Goal: Task Accomplishment & Management: Use online tool/utility

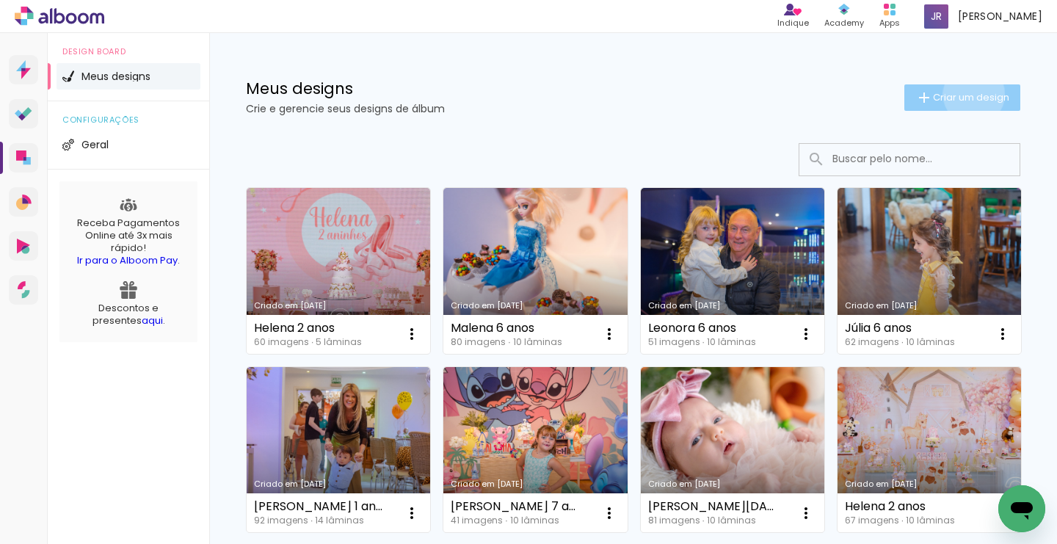
click at [971, 94] on span "Criar um design" at bounding box center [971, 97] width 76 height 10
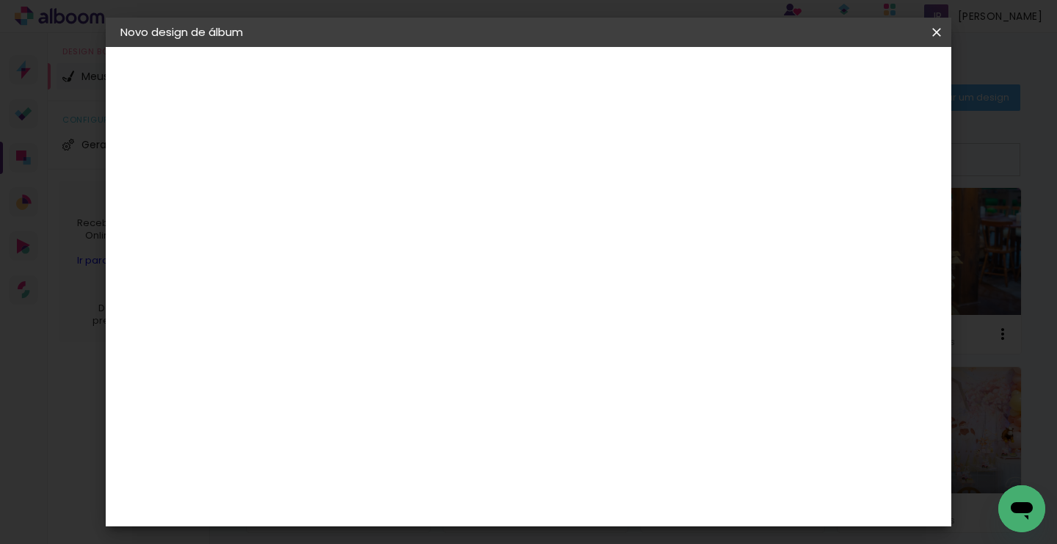
click at [360, 203] on input at bounding box center [360, 197] width 0 height 23
type input "Helena 2 anos 1.0"
type paper-input "Helena 2 anos 1.0"
click at [0, 0] on slot "Avançar" at bounding box center [0, 0] width 0 height 0
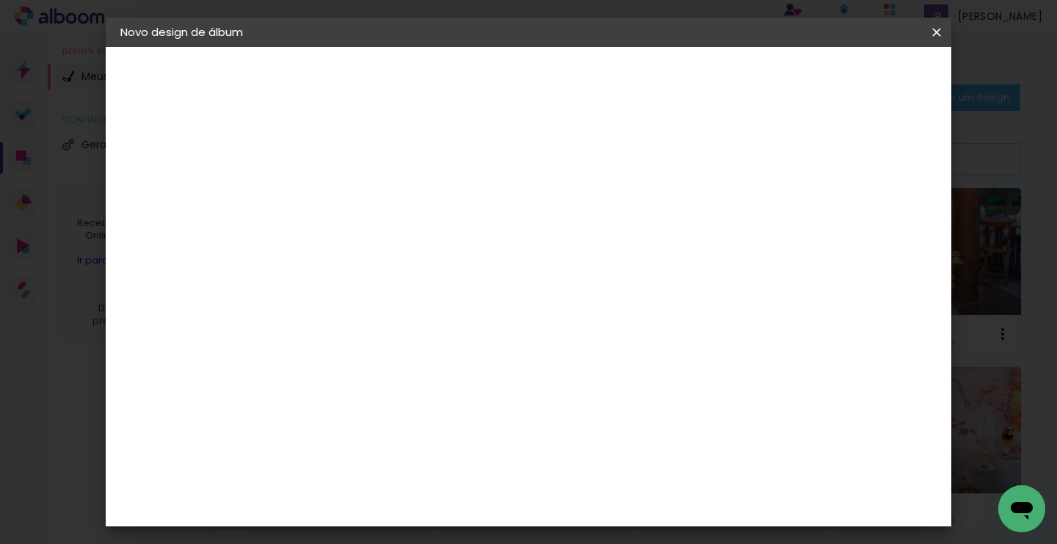
click at [398, 497] on div "Schlosser" at bounding box center [379, 503] width 56 height 12
click at [0, 0] on slot "Avançar" at bounding box center [0, 0] width 0 height 0
click at [459, 483] on span "25 × 25" at bounding box center [425, 502] width 68 height 39
click at [0, 0] on slot "Avançar" at bounding box center [0, 0] width 0 height 0
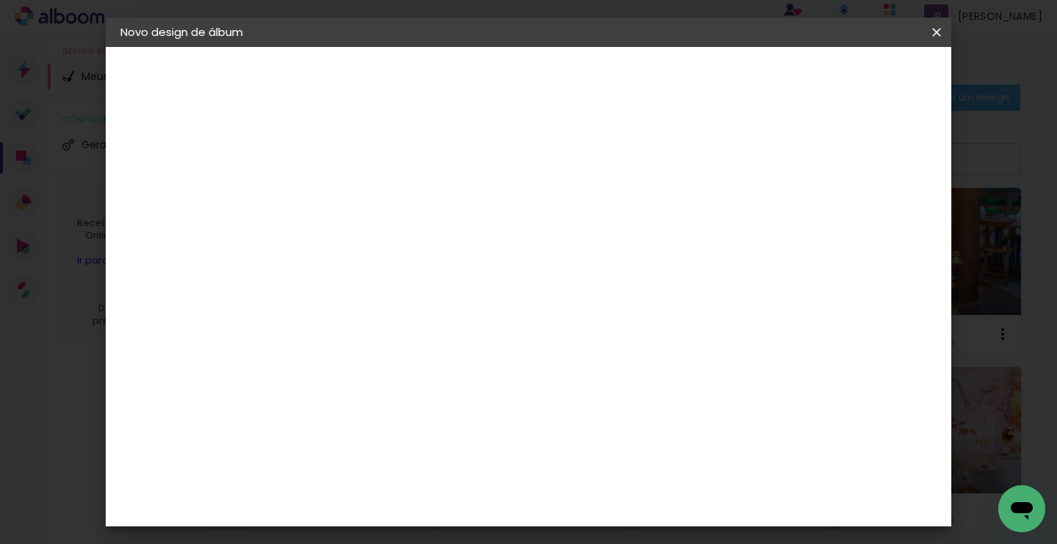
click at [777, 76] on span "Iniciar design" at bounding box center [743, 78] width 67 height 10
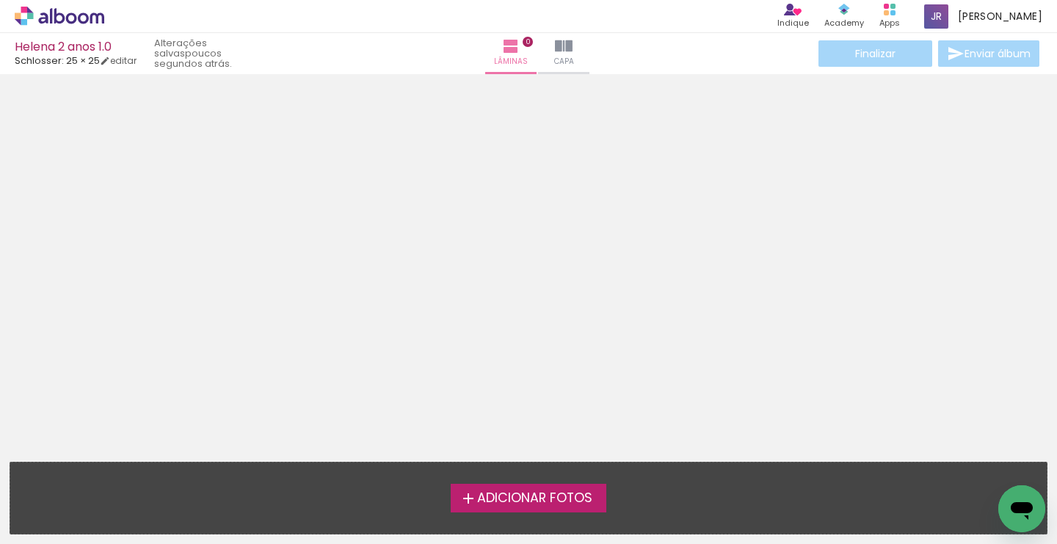
click at [490, 501] on span "Adicionar Fotos" at bounding box center [534, 498] width 115 height 13
click at [0, 0] on input "file" at bounding box center [0, 0] width 0 height 0
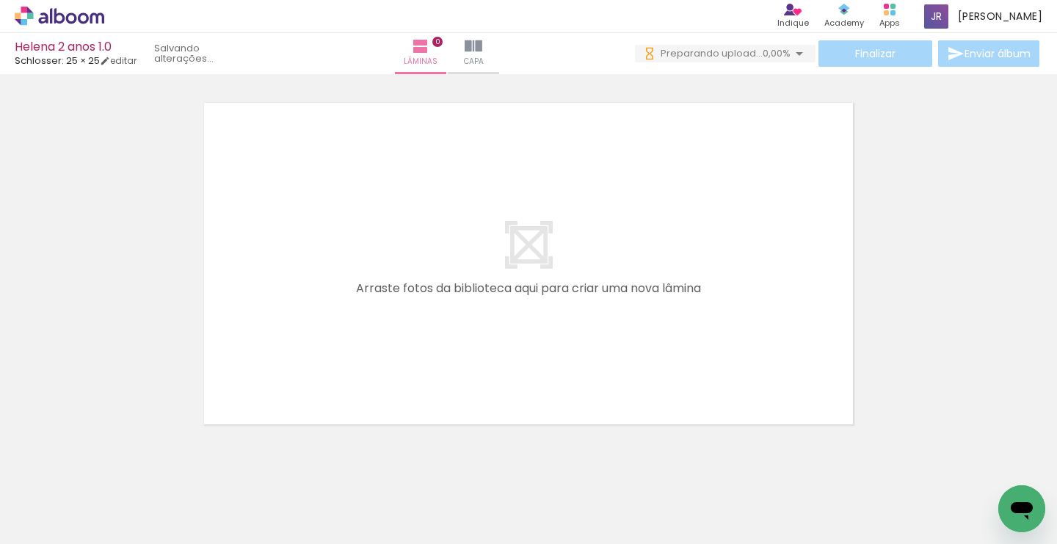
drag, startPoint x: 150, startPoint y: 500, endPoint x: 315, endPoint y: 301, distance: 258.1
click at [315, 301] on quentale-workspace at bounding box center [528, 272] width 1057 height 544
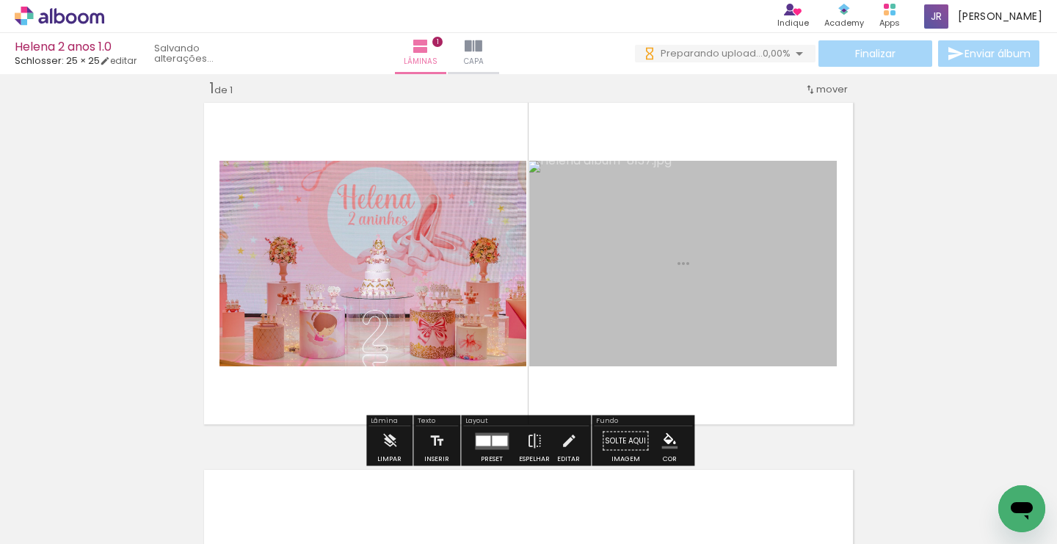
drag, startPoint x: 396, startPoint y: 499, endPoint x: 593, endPoint y: 344, distance: 250.8
click at [593, 344] on quentale-workspace at bounding box center [528, 272] width 1057 height 544
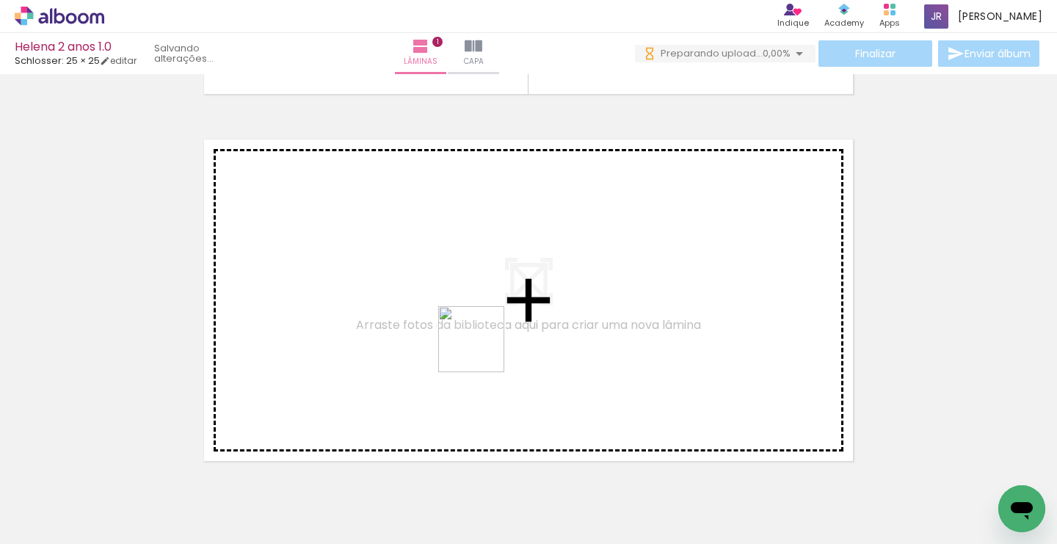
drag, startPoint x: 482, startPoint y: 501, endPoint x: 482, endPoint y: 335, distance: 166.6
click at [482, 335] on quentale-workspace at bounding box center [528, 272] width 1057 height 544
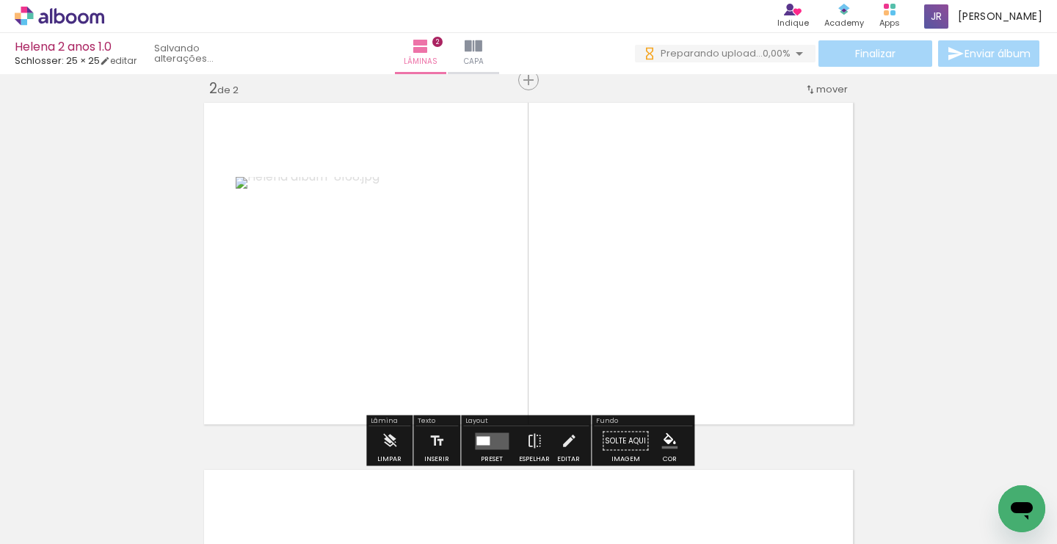
click at [69, 498] on input "Todas as fotos" at bounding box center [41, 499] width 56 height 12
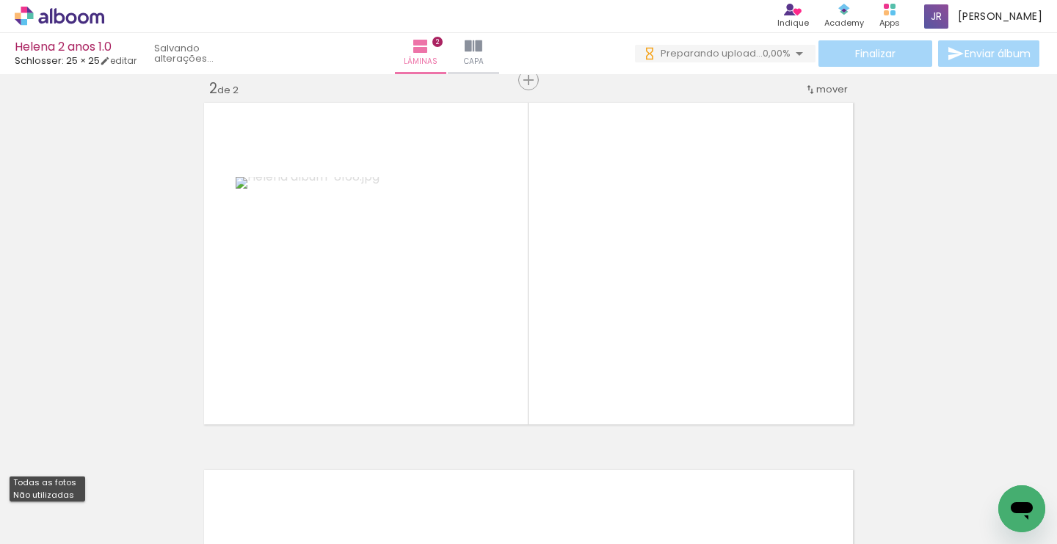
click at [0, 0] on slot "Não utilizadas" at bounding box center [0, 0] width 0 height 0
type input "Não utilizadas"
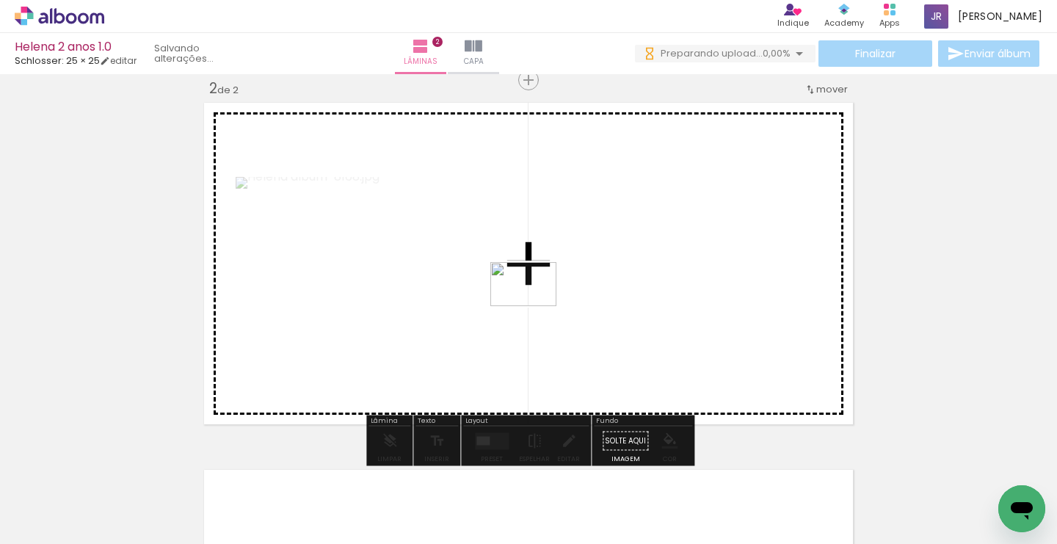
drag, startPoint x: 318, startPoint y: 504, endPoint x: 534, endPoint y: 306, distance: 293.0
click at [534, 306] on quentale-workspace at bounding box center [528, 272] width 1057 height 544
drag, startPoint x: 325, startPoint y: 506, endPoint x: 341, endPoint y: 365, distance: 142.6
click at [341, 365] on quentale-workspace at bounding box center [528, 272] width 1057 height 544
drag, startPoint x: 329, startPoint y: 502, endPoint x: 405, endPoint y: 312, distance: 204.9
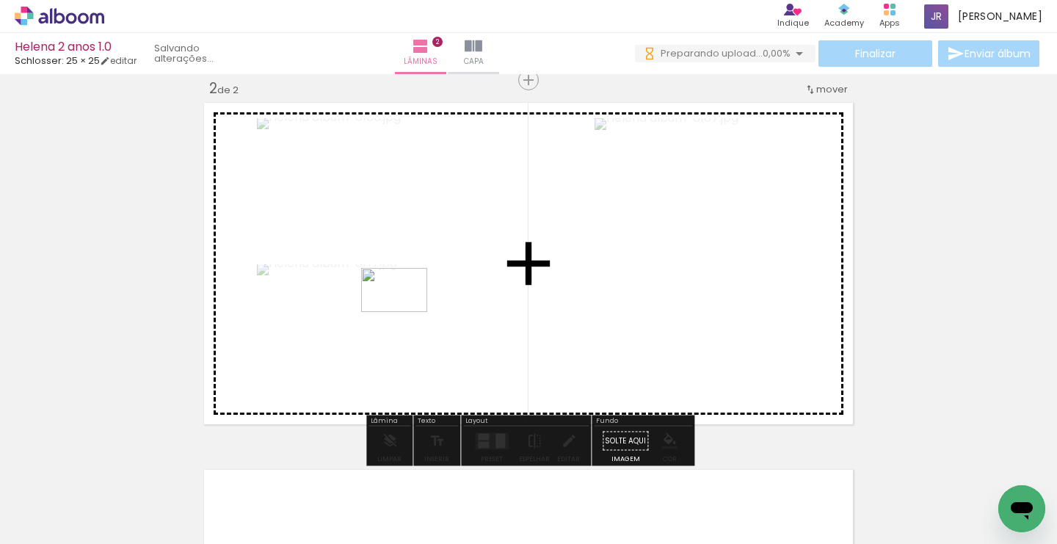
click at [405, 312] on quentale-workspace at bounding box center [528, 272] width 1057 height 544
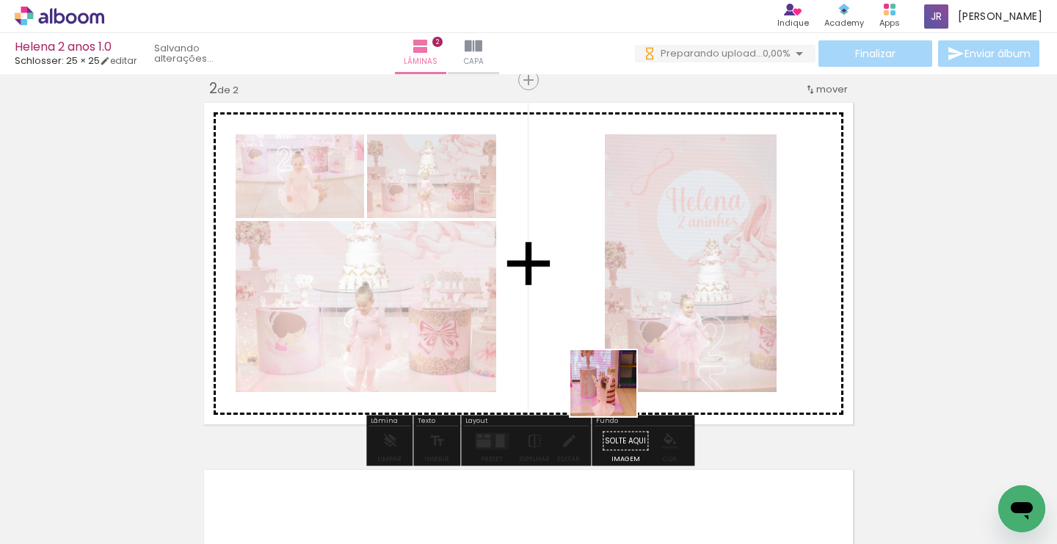
drag, startPoint x: 614, startPoint y: 507, endPoint x: 611, endPoint y: 383, distance: 124.1
click at [611, 383] on quentale-workspace at bounding box center [528, 272] width 1057 height 544
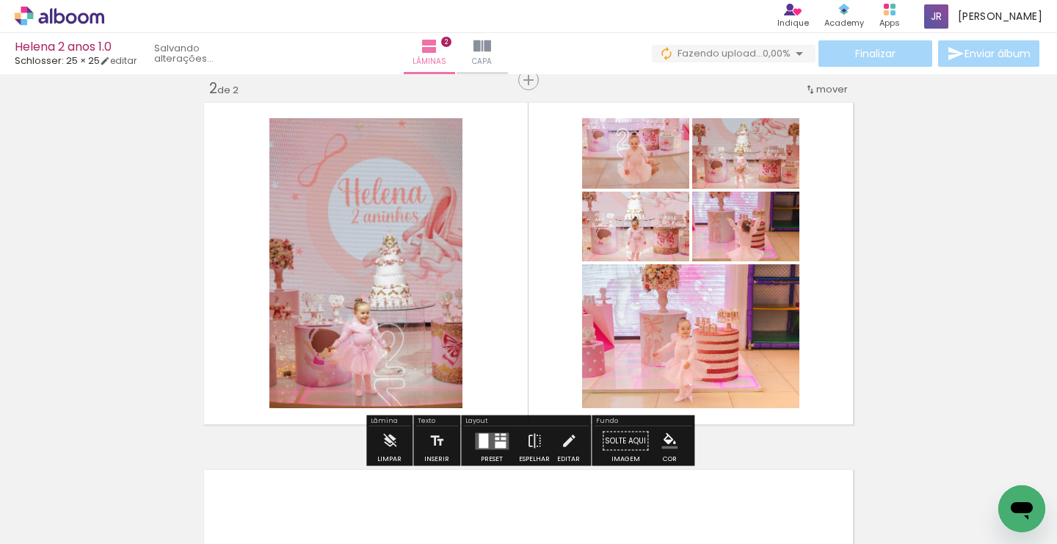
drag, startPoint x: 618, startPoint y: 500, endPoint x: 619, endPoint y: 310, distance: 190.1
click at [619, 310] on quentale-workspace at bounding box center [528, 272] width 1057 height 544
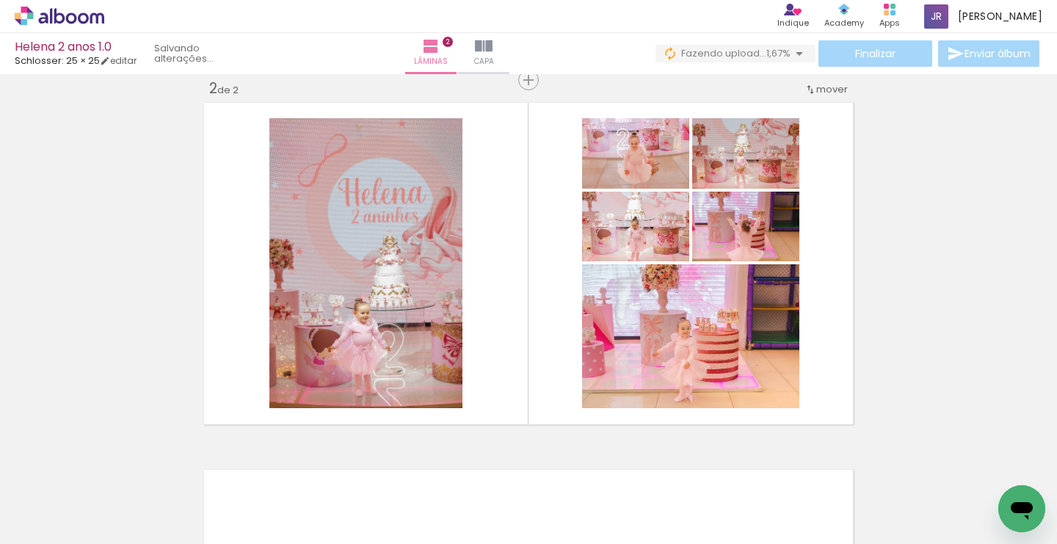
scroll to position [0, 427]
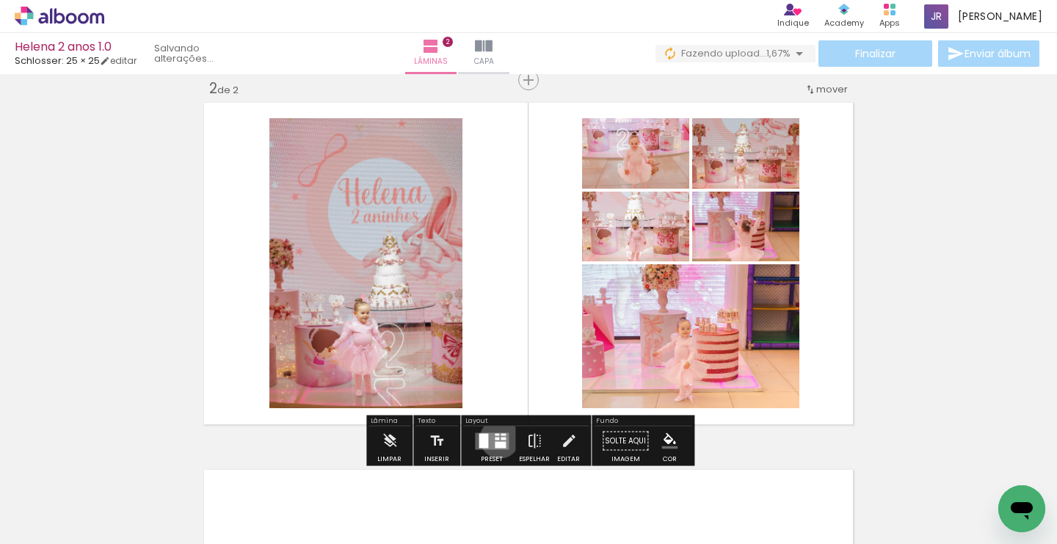
click at [496, 438] on div at bounding box center [497, 438] width 4 height 3
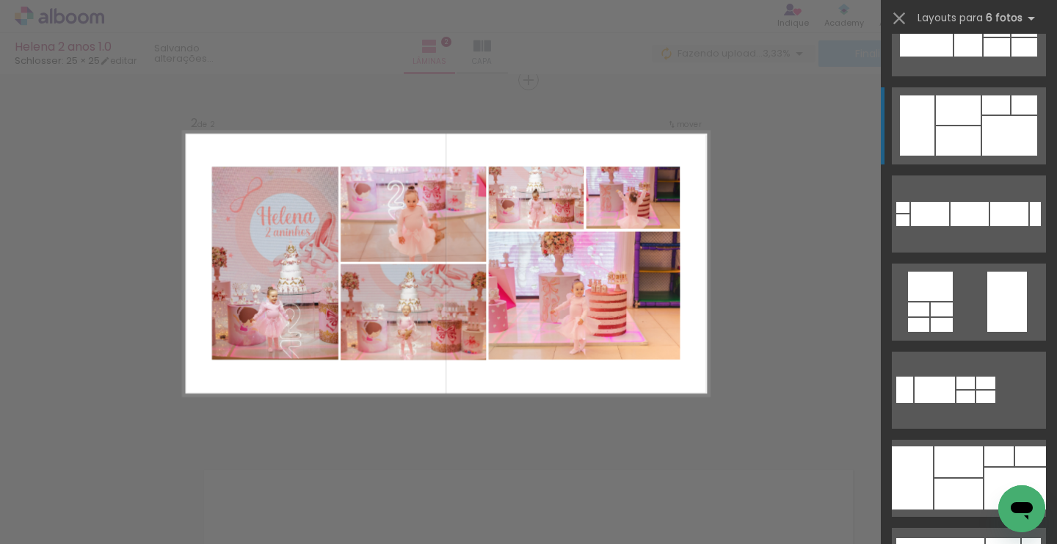
scroll to position [658, 0]
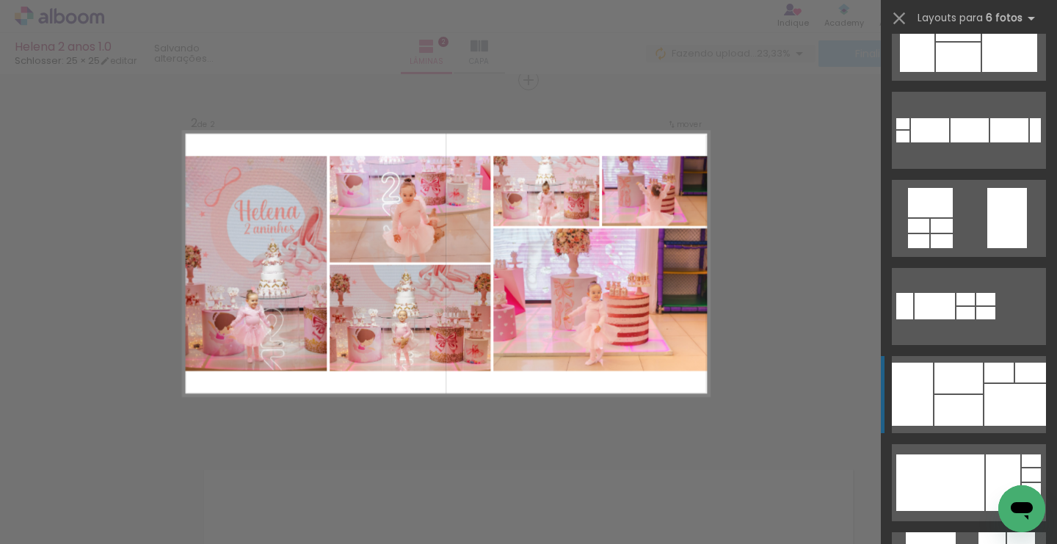
click at [945, 392] on div at bounding box center [958, 378] width 48 height 31
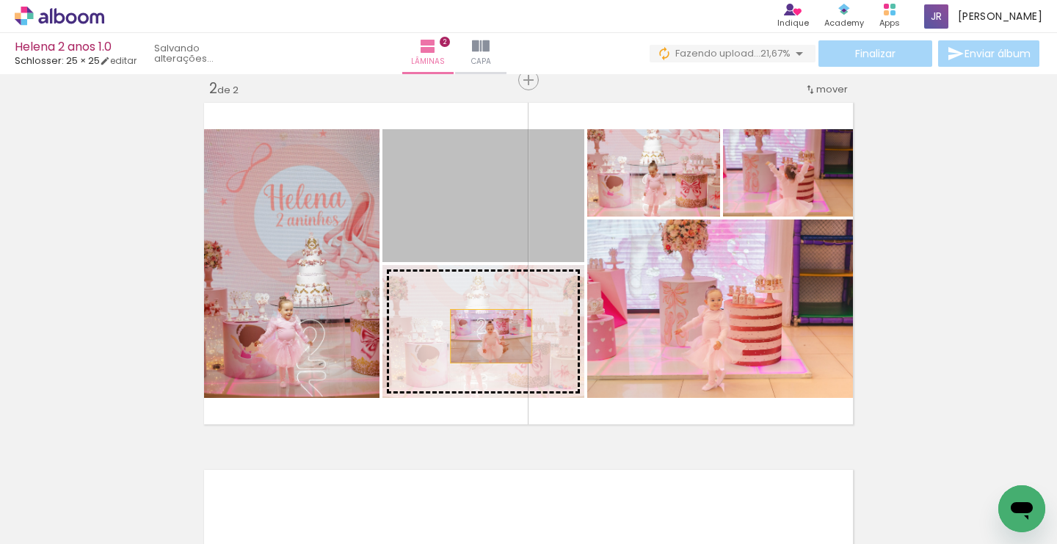
drag, startPoint x: 491, startPoint y: 222, endPoint x: 491, endPoint y: 349, distance: 127.0
click at [0, 0] on slot at bounding box center [0, 0] width 0 height 0
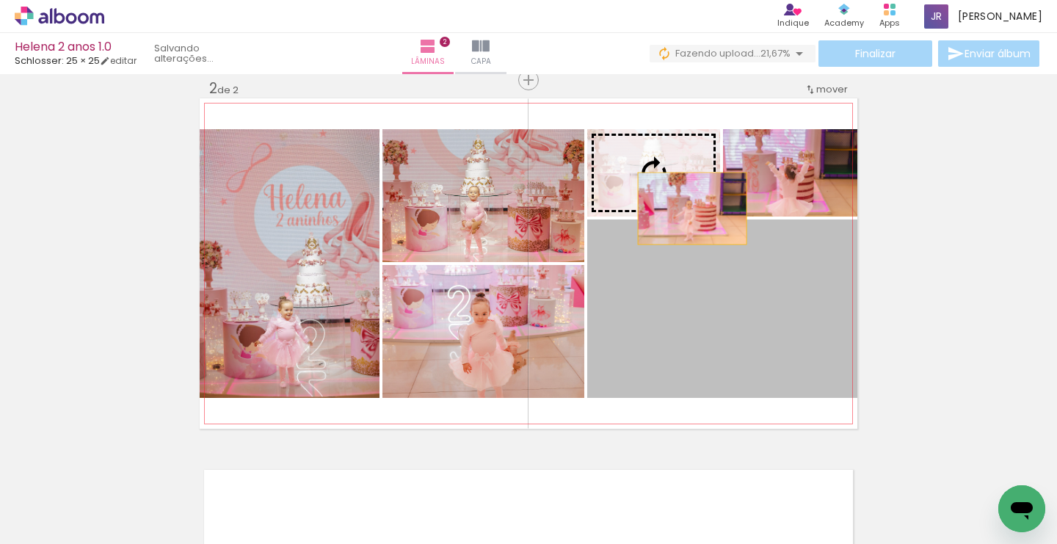
drag, startPoint x: 733, startPoint y: 331, endPoint x: 689, endPoint y: 198, distance: 139.7
click at [0, 0] on slot at bounding box center [0, 0] width 0 height 0
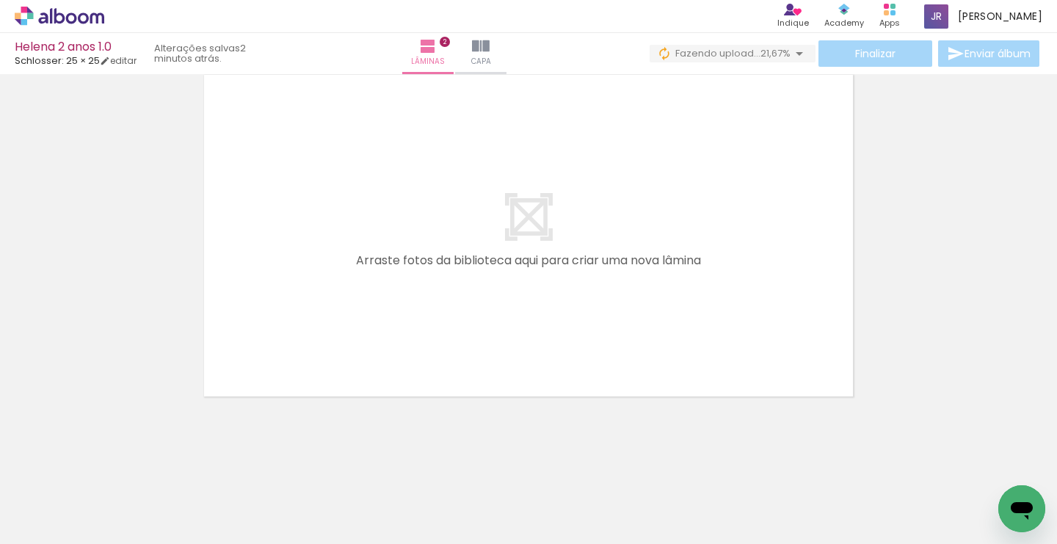
scroll to position [780, 0]
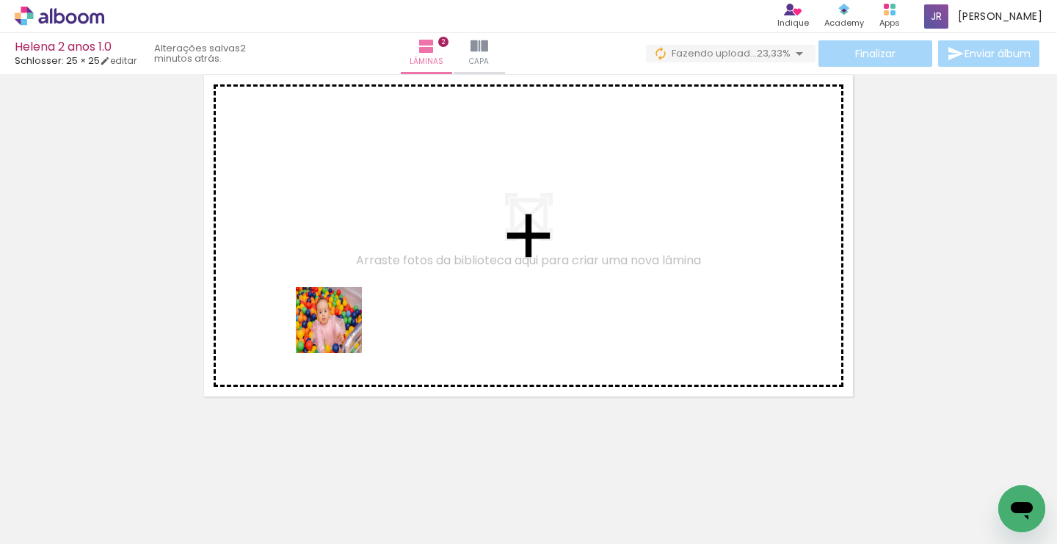
drag, startPoint x: 128, startPoint y: 506, endPoint x: 342, endPoint y: 328, distance: 278.4
click at [342, 328] on quentale-workspace at bounding box center [528, 272] width 1057 height 544
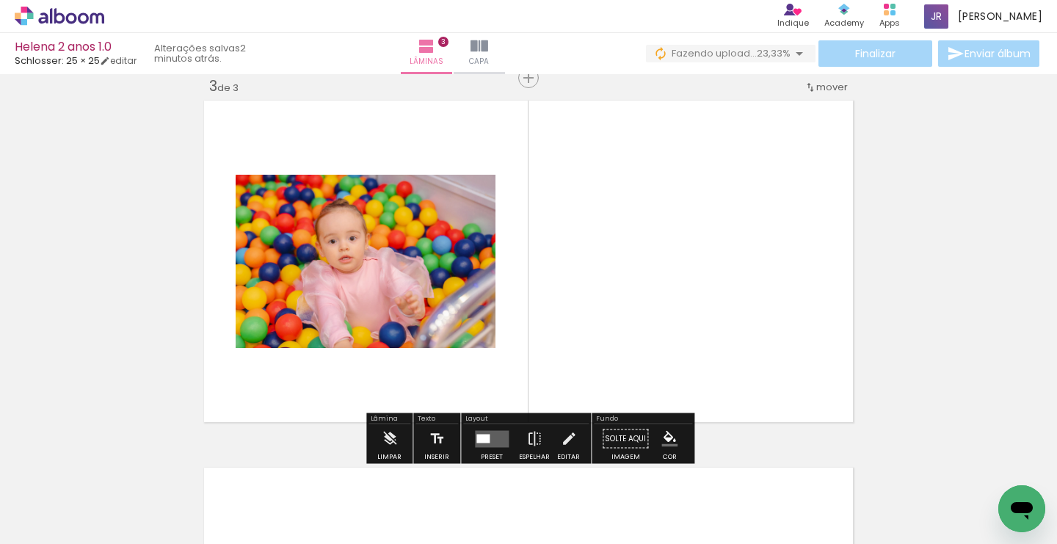
scroll to position [752, 0]
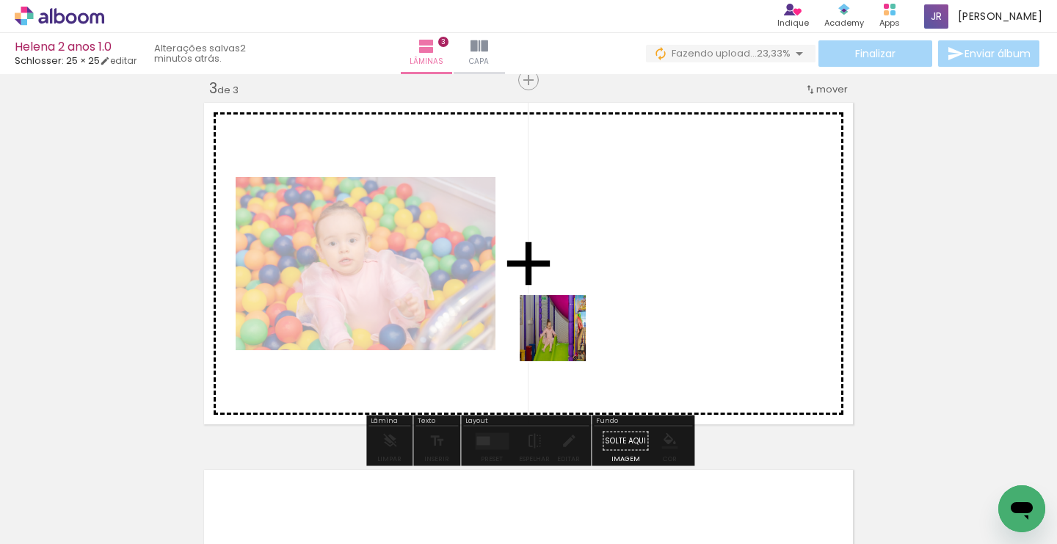
drag, startPoint x: 549, startPoint y: 498, endPoint x: 564, endPoint y: 324, distance: 174.6
click at [564, 324] on quentale-workspace at bounding box center [528, 272] width 1057 height 544
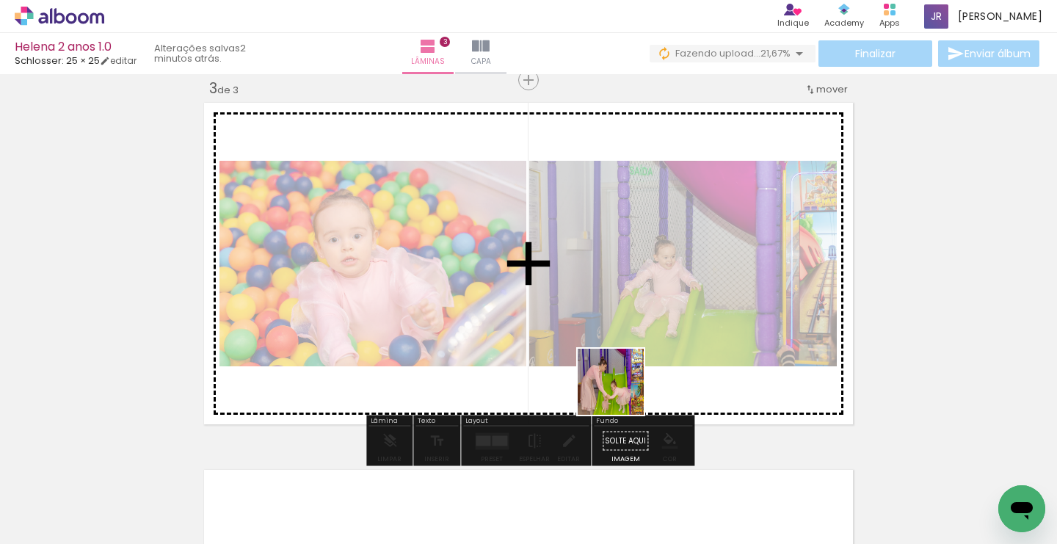
drag, startPoint x: 622, startPoint y: 502, endPoint x: 611, endPoint y: 345, distance: 157.5
click at [611, 345] on quentale-workspace at bounding box center [528, 272] width 1057 height 544
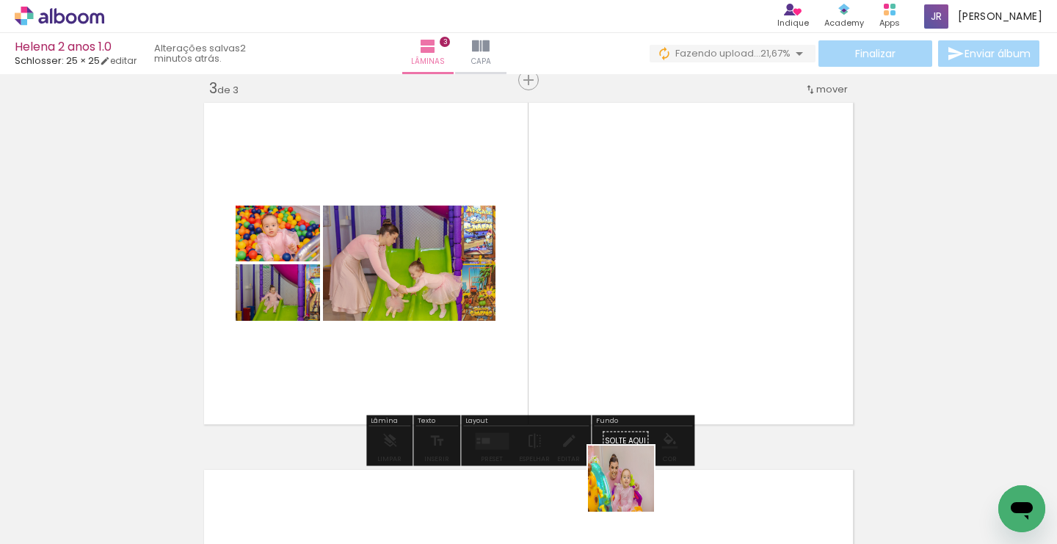
drag, startPoint x: 632, startPoint y: 490, endPoint x: 632, endPoint y: 348, distance: 141.7
click at [632, 348] on quentale-workspace at bounding box center [528, 272] width 1057 height 544
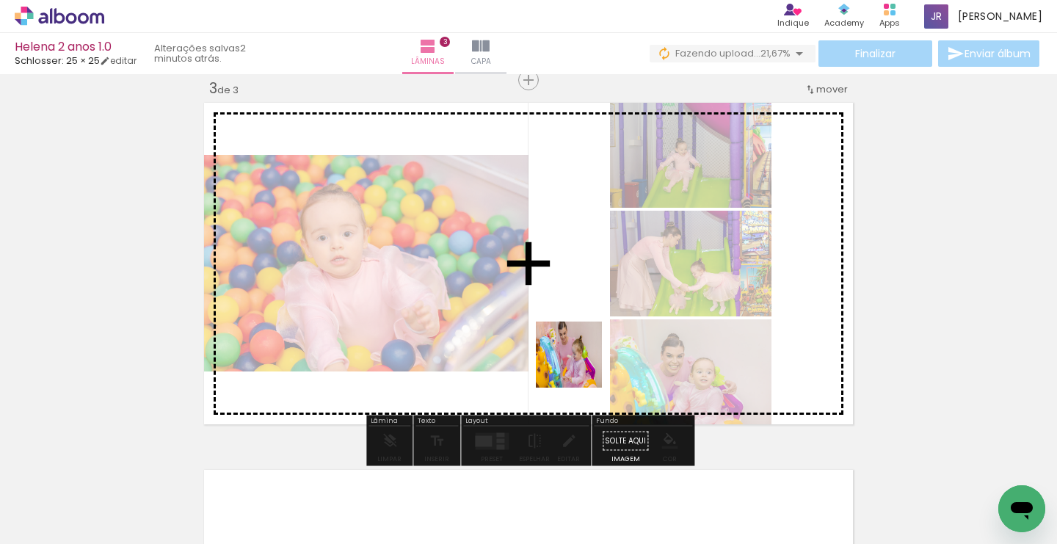
drag, startPoint x: 629, startPoint y: 496, endPoint x: 577, endPoint y: 363, distance: 143.4
click at [577, 363] on quentale-workspace at bounding box center [528, 272] width 1057 height 544
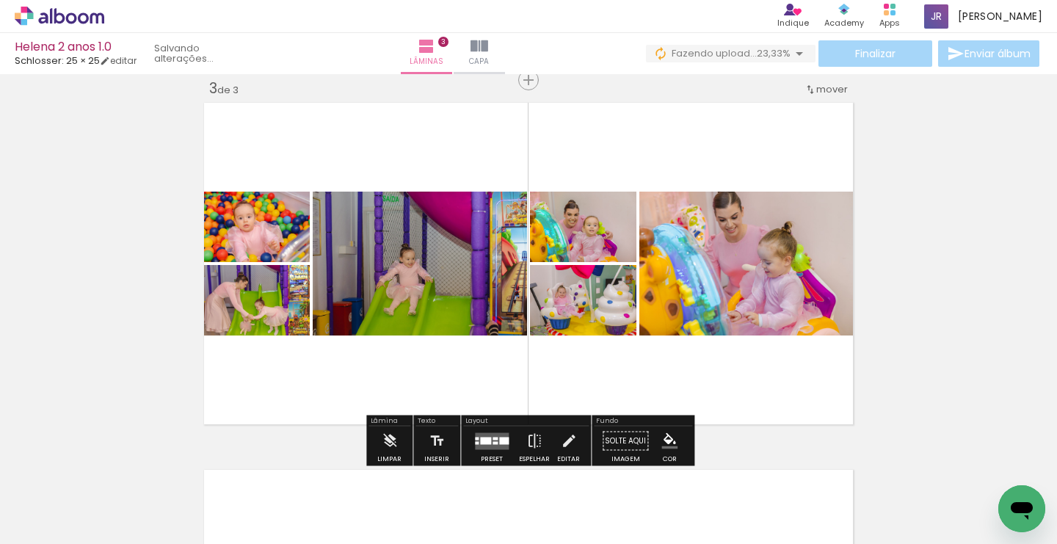
drag, startPoint x: 626, startPoint y: 504, endPoint x: 579, endPoint y: 361, distance: 149.9
click at [579, 361] on quentale-workspace at bounding box center [528, 272] width 1057 height 544
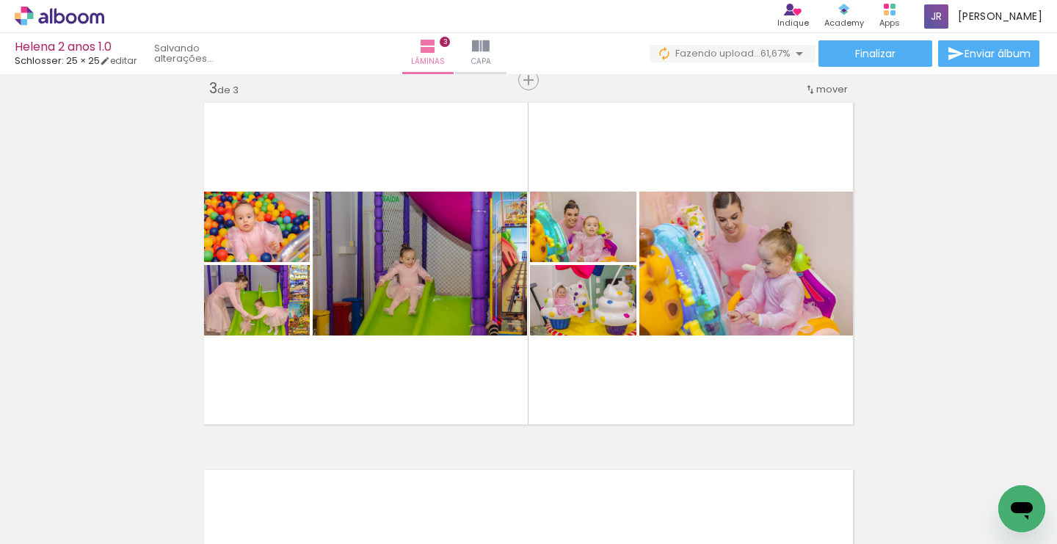
scroll to position [0, 0]
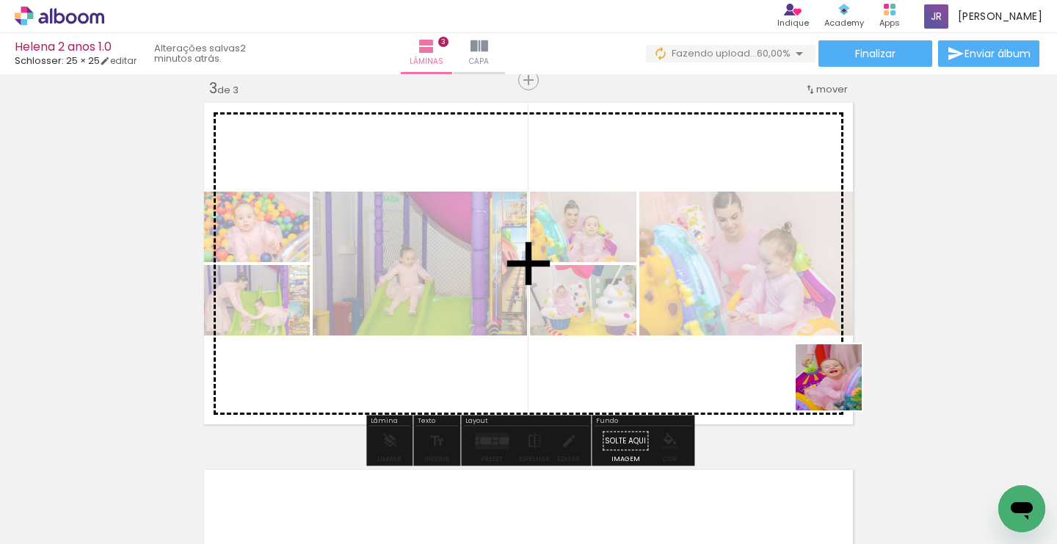
drag, startPoint x: 935, startPoint y: 507, endPoint x: 789, endPoint y: 339, distance: 222.7
click at [789, 339] on quentale-workspace at bounding box center [528, 272] width 1057 height 544
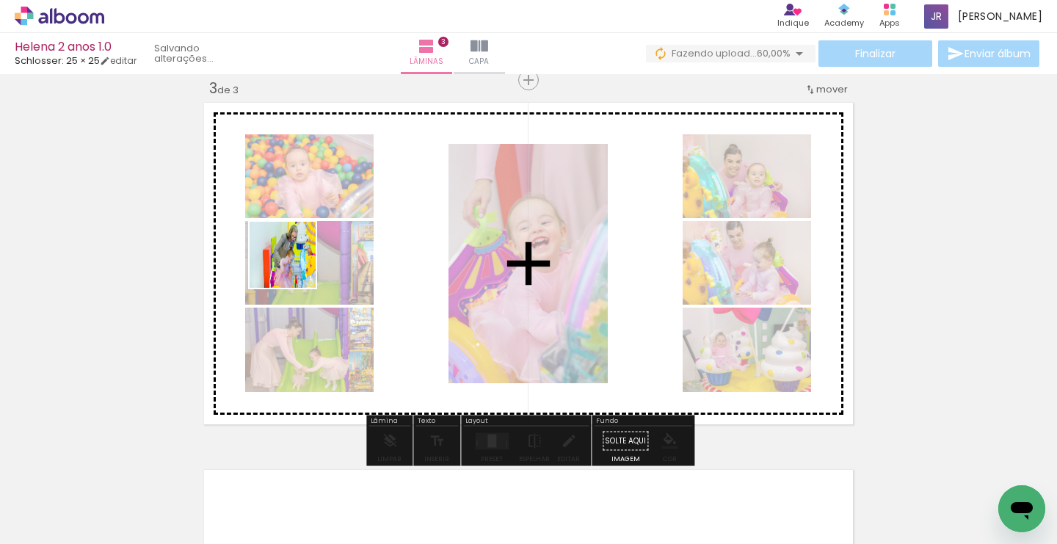
drag, startPoint x: 221, startPoint y: 361, endPoint x: 294, endPoint y: 266, distance: 119.9
click at [294, 266] on quentale-workspace at bounding box center [528, 272] width 1057 height 544
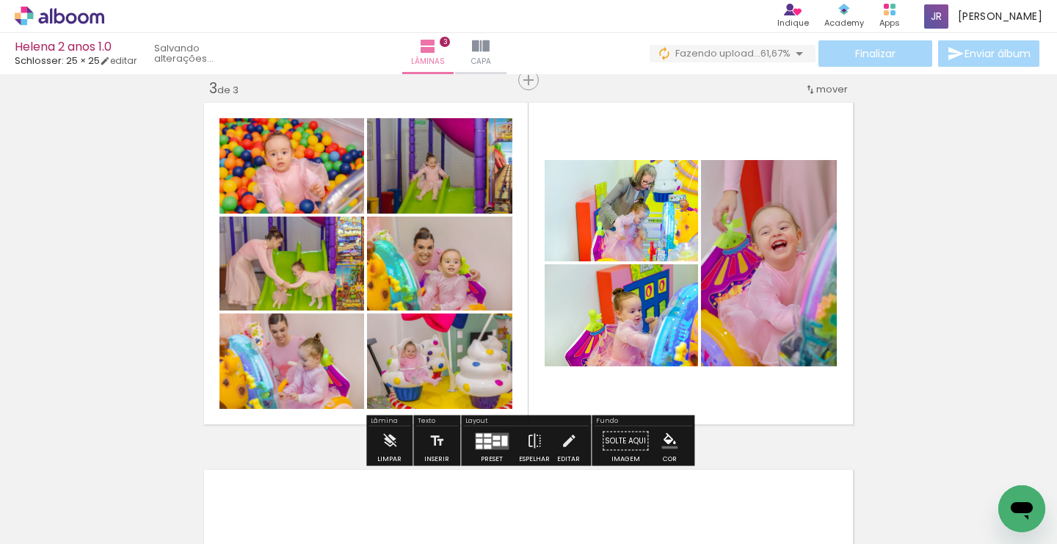
drag, startPoint x: 153, startPoint y: 501, endPoint x: 315, endPoint y: 324, distance: 239.5
click at [315, 324] on quentale-workspace at bounding box center [528, 272] width 1057 height 544
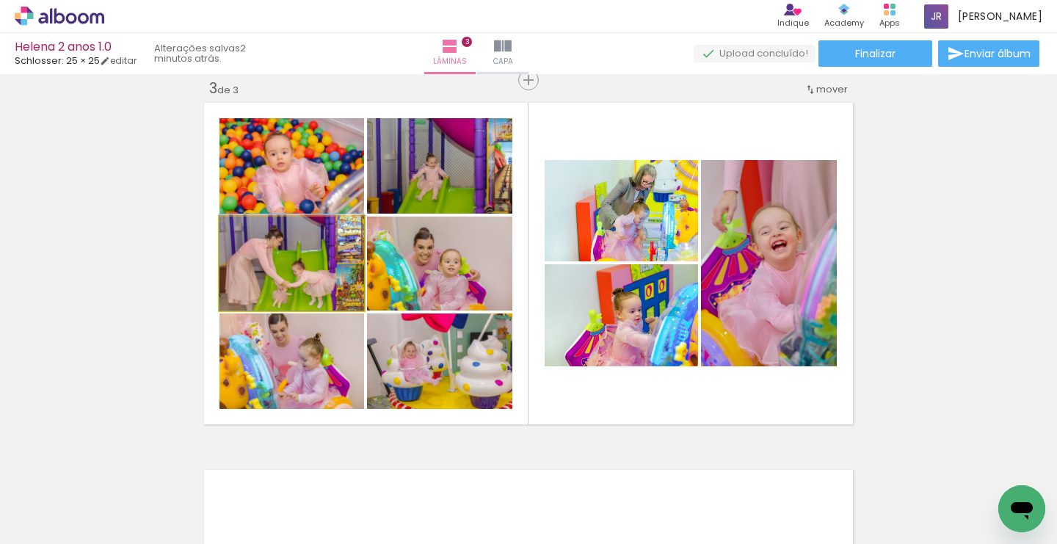
drag, startPoint x: 338, startPoint y: 288, endPoint x: 337, endPoint y: 192, distance: 95.4
click at [0, 0] on slot at bounding box center [0, 0] width 0 height 0
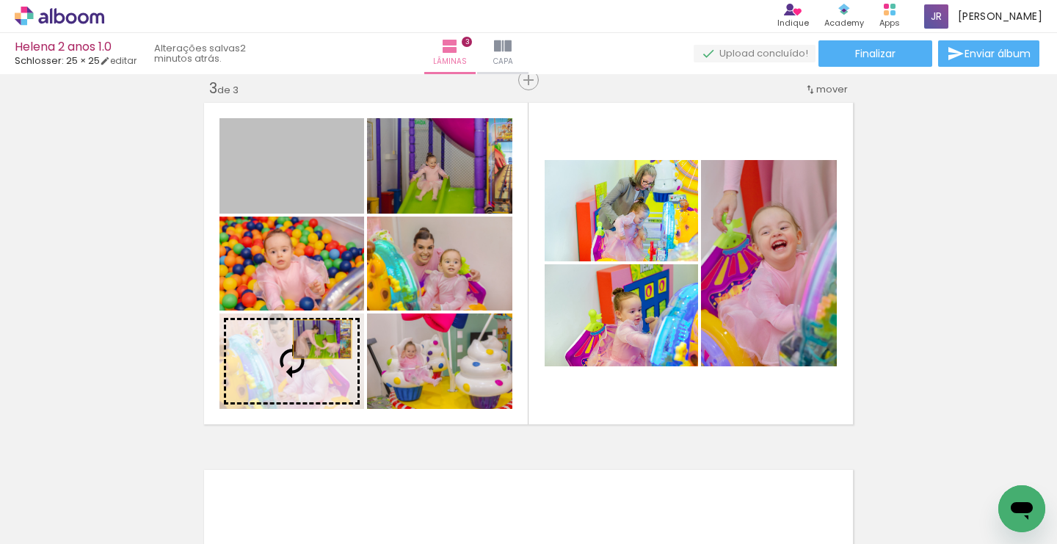
drag, startPoint x: 325, startPoint y: 169, endPoint x: 322, endPoint y: 339, distance: 170.3
click at [0, 0] on slot at bounding box center [0, 0] width 0 height 0
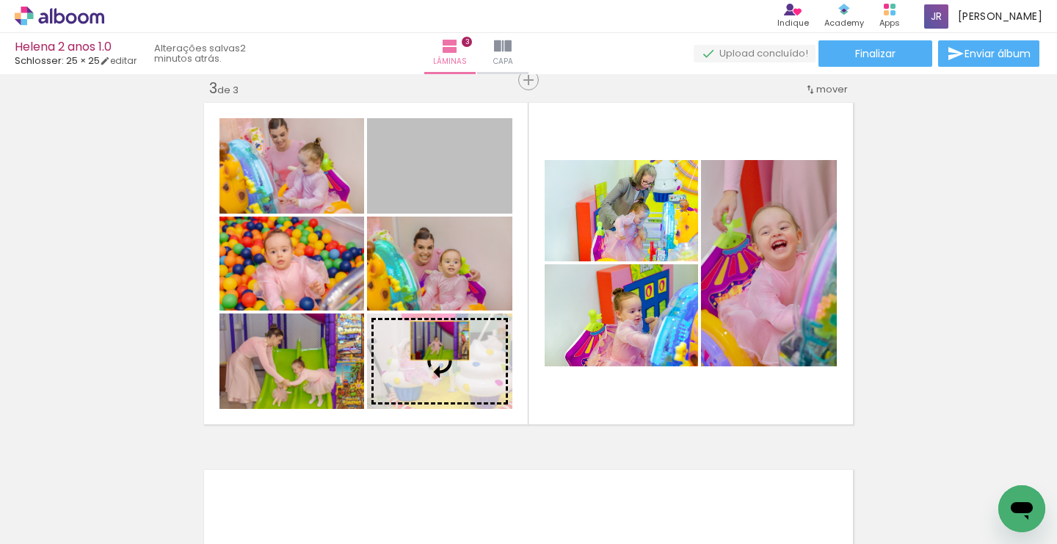
drag, startPoint x: 443, startPoint y: 174, endPoint x: 435, endPoint y: 370, distance: 196.1
click at [0, 0] on slot at bounding box center [0, 0] width 0 height 0
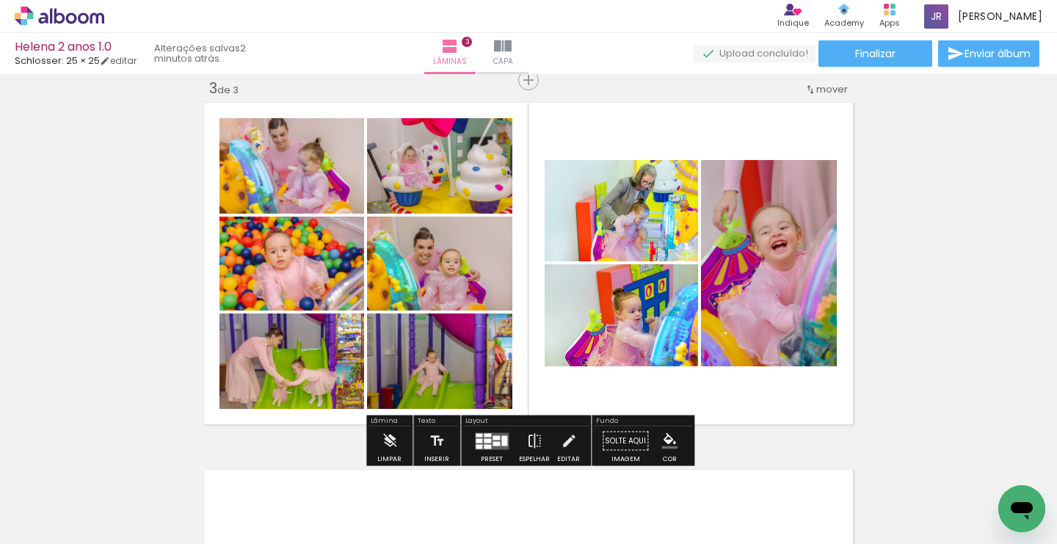
click at [117, 306] on div "Inserir lâmina 1 de 3 Inserir lâmina 2 de 3 Inserir lâmina 3 de 3" at bounding box center [528, 61] width 1057 height 1469
click at [995, 261] on div "Inserir lâmina 1 de 3 Inserir lâmina 2 de 3 Inserir lâmina 3 de 3" at bounding box center [528, 61] width 1057 height 1469
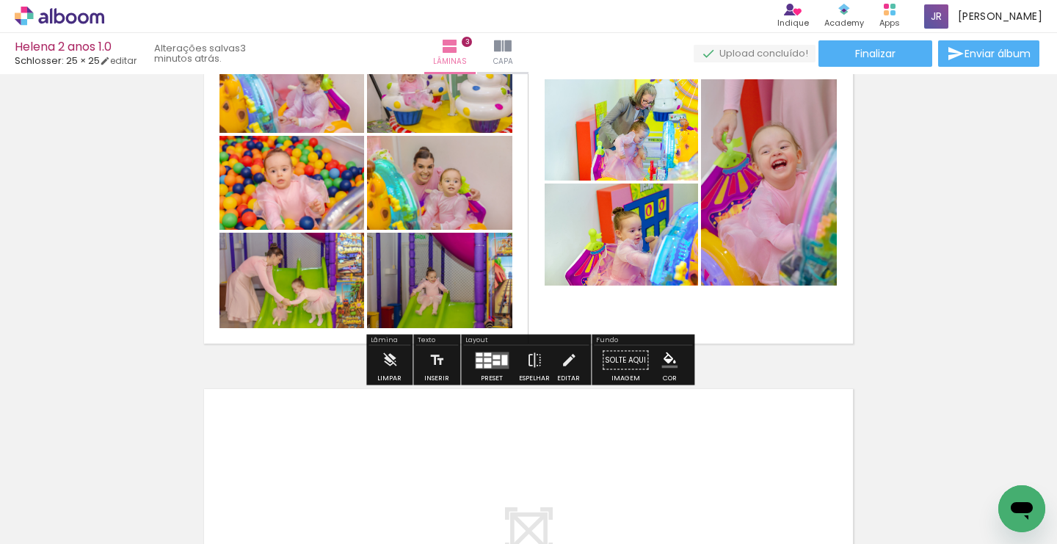
scroll to position [787, 0]
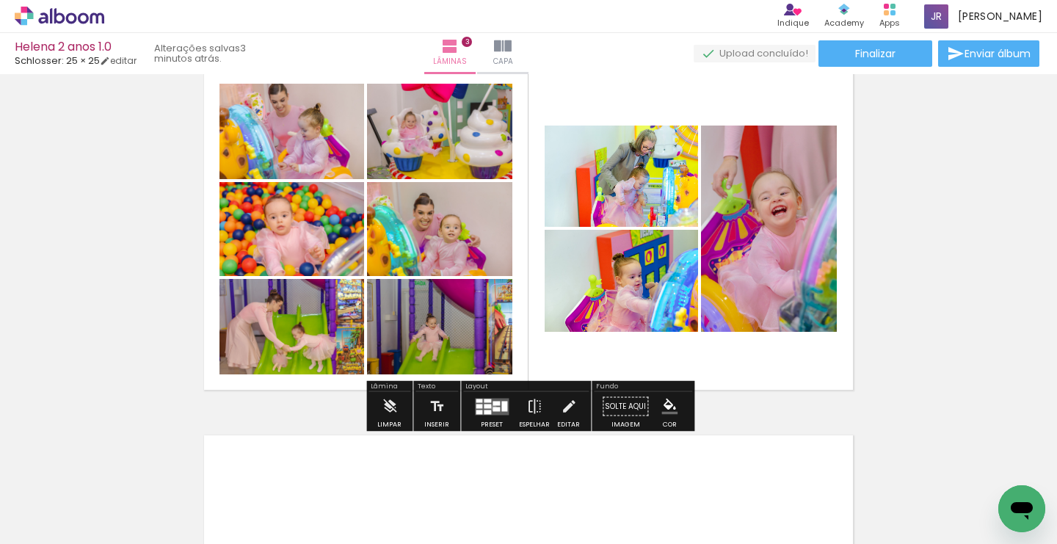
click at [492, 407] on div at bounding box center [495, 409] width 7 height 4
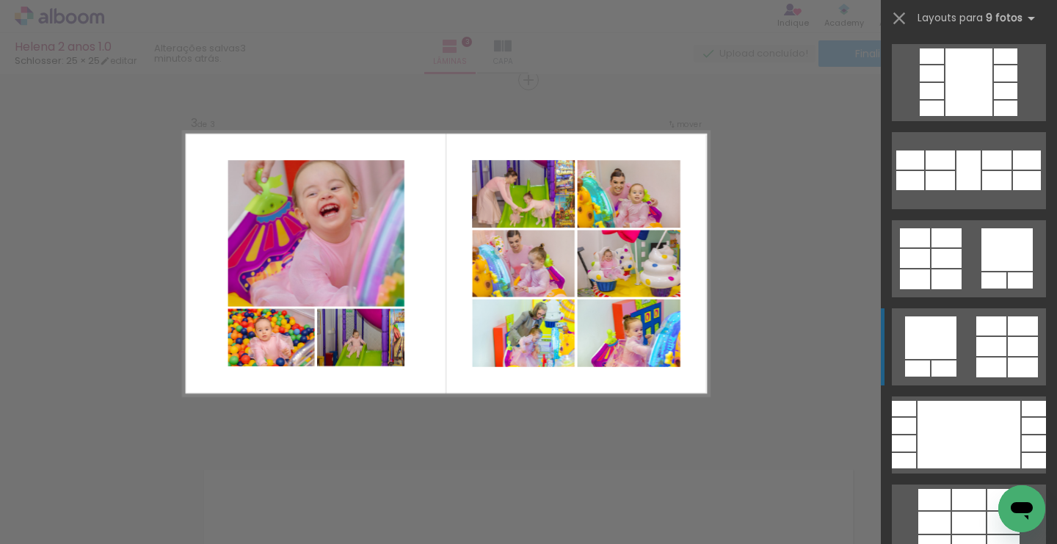
scroll to position [378, 0]
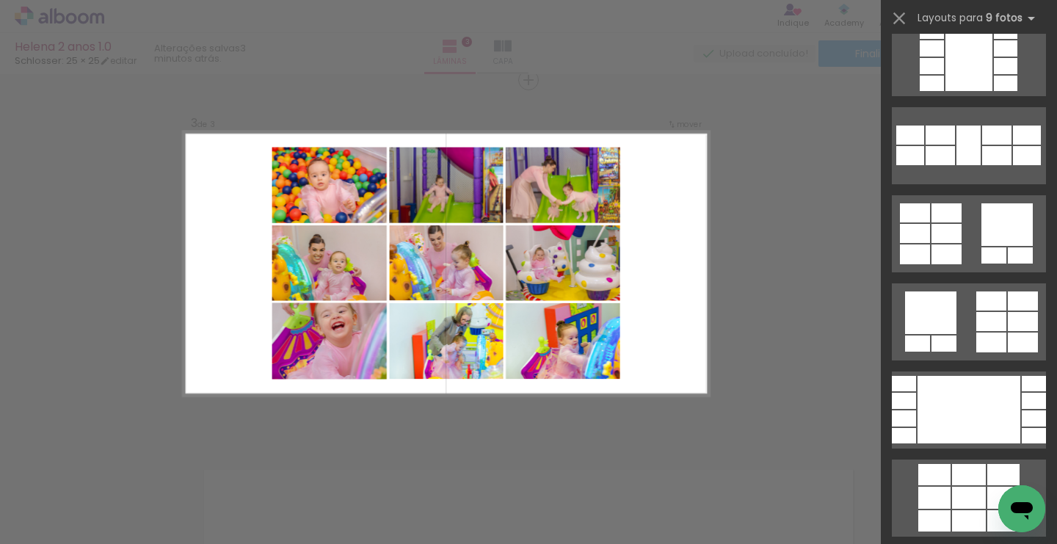
drag, startPoint x: 939, startPoint y: 507, endPoint x: 332, endPoint y: 330, distance: 632.2
click at [332, 330] on quentale-workspace at bounding box center [528, 272] width 1057 height 544
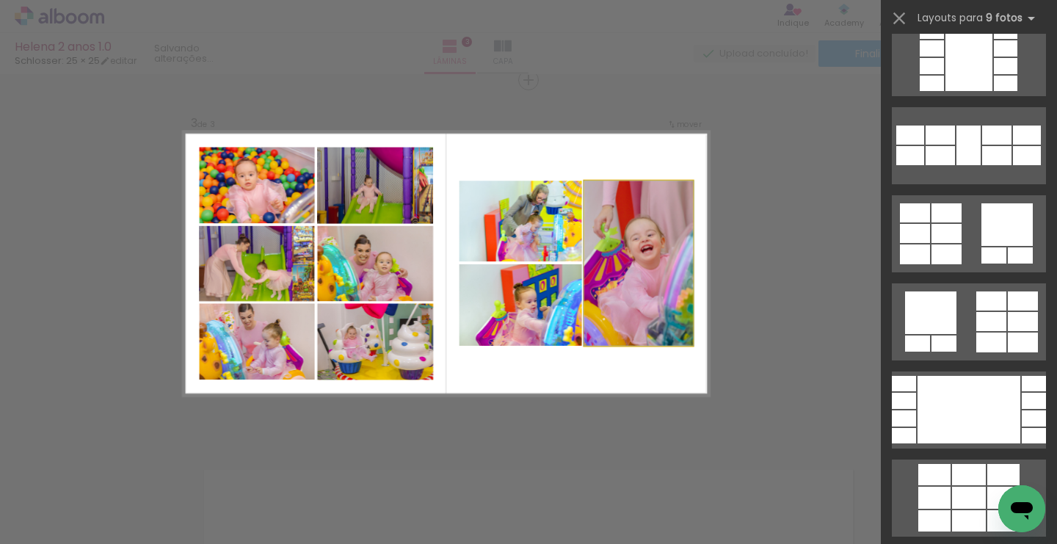
scroll to position [0, 0]
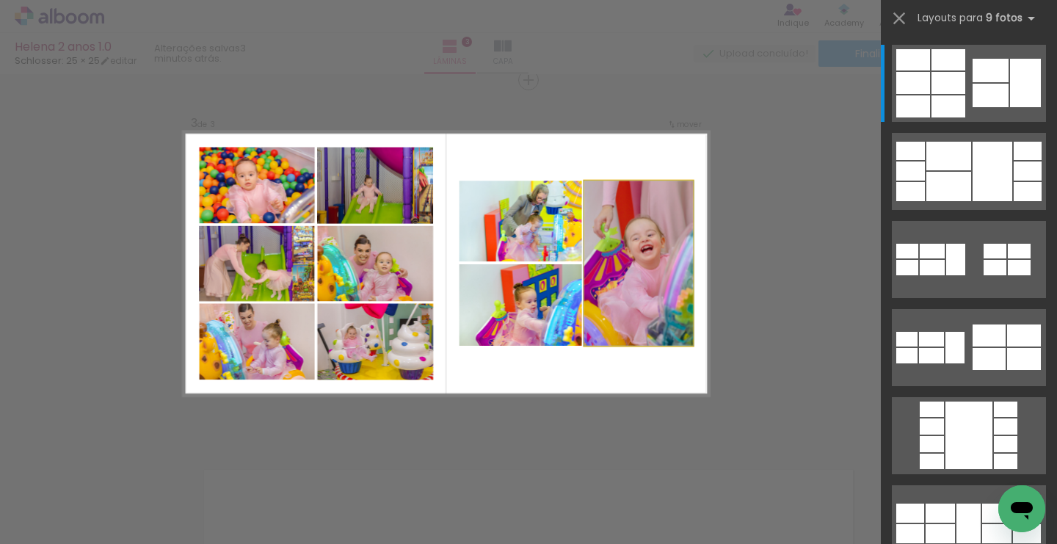
click at [0, 0] on slot at bounding box center [0, 0] width 0 height 0
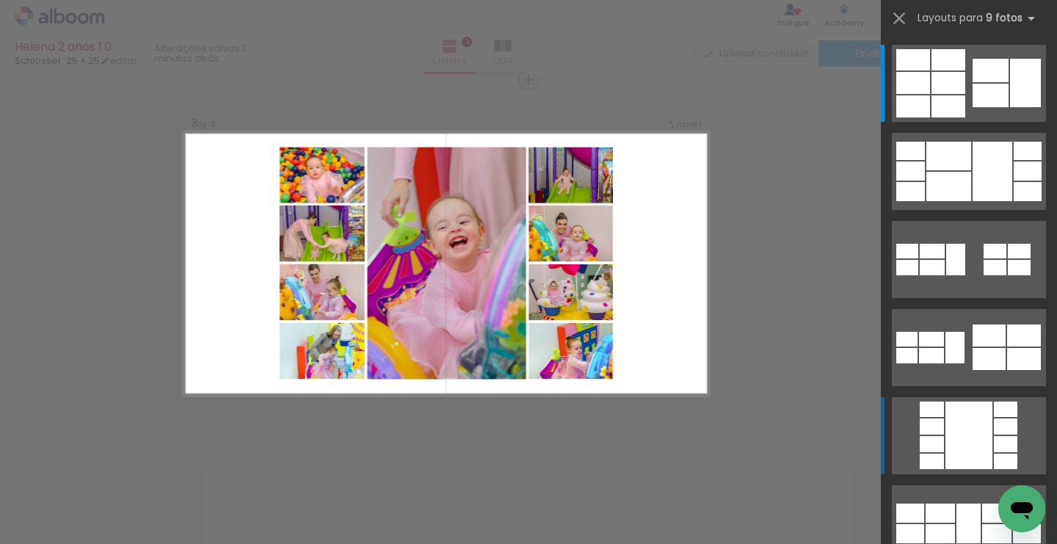
click at [956, 432] on div at bounding box center [968, 435] width 47 height 68
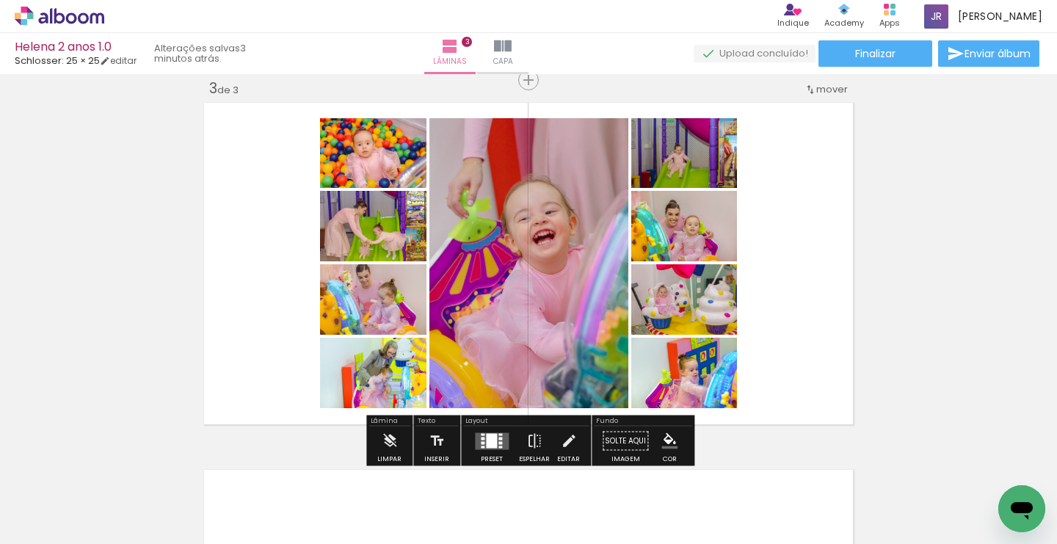
click at [490, 436] on div at bounding box center [491, 440] width 11 height 15
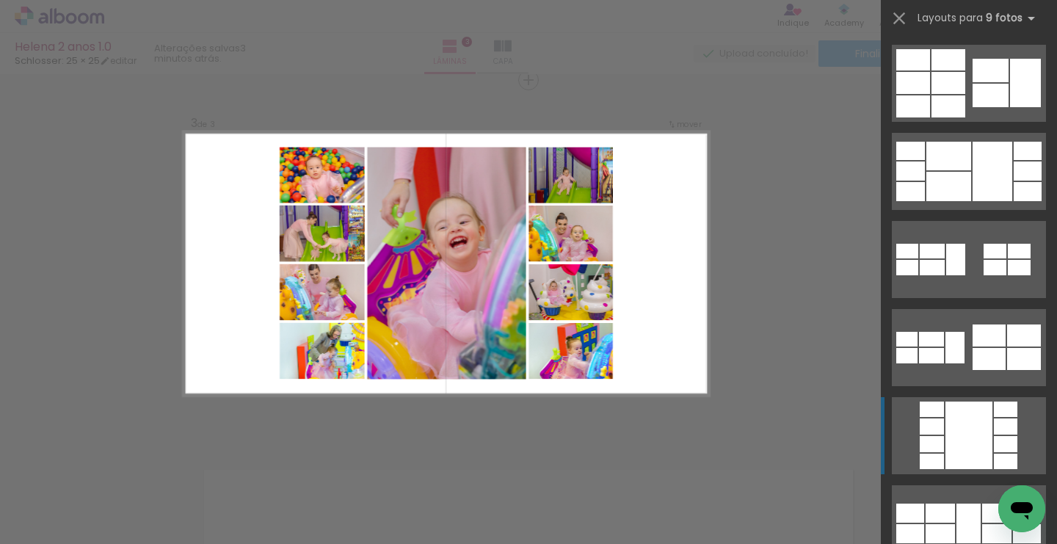
scroll to position [352, 0]
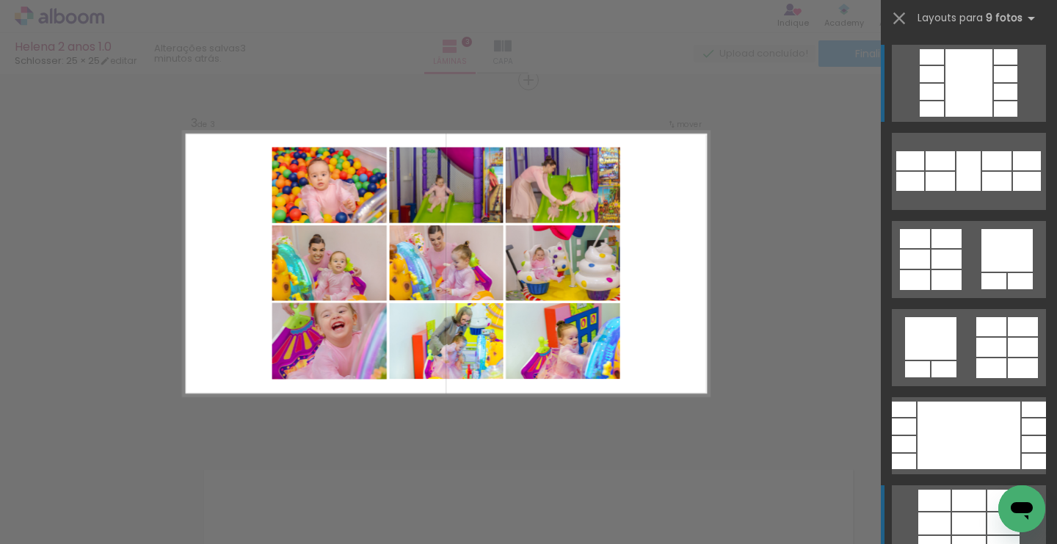
click at [936, 509] on div at bounding box center [934, 500] width 32 height 21
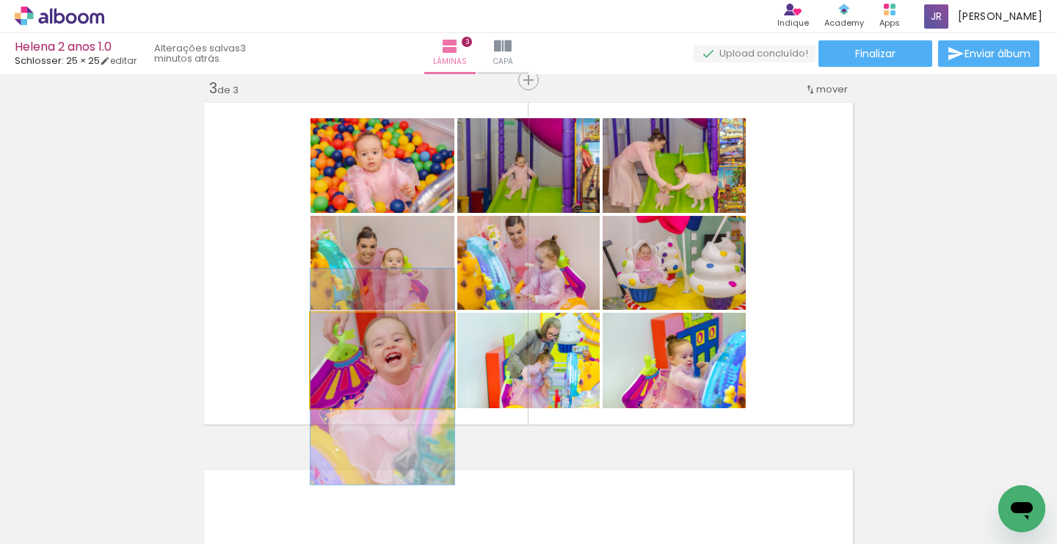
drag, startPoint x: 401, startPoint y: 366, endPoint x: 401, endPoint y: 382, distance: 16.2
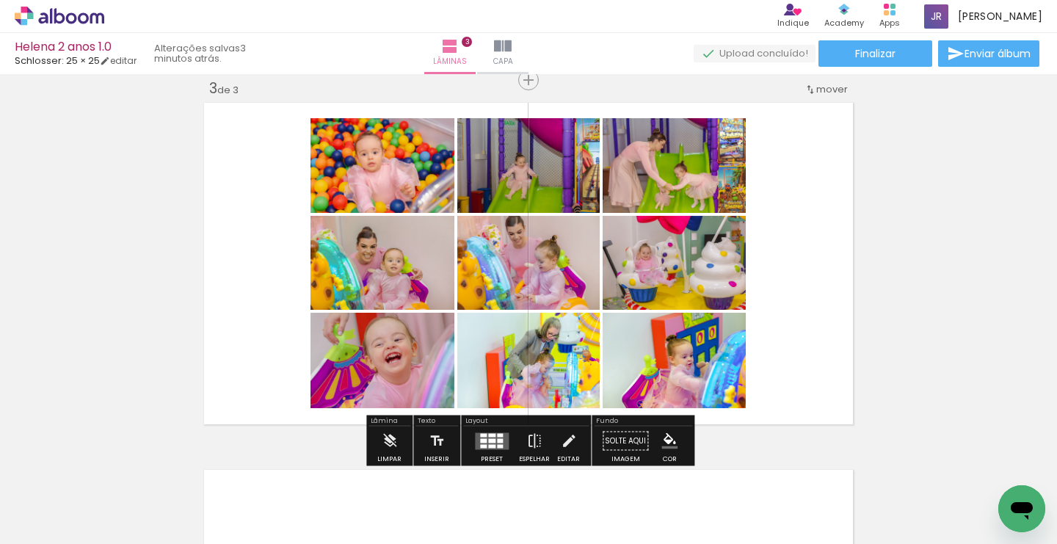
click at [163, 323] on div "Inserir lâmina 1 de 3 Inserir lâmina 2 de 3 Inserir lâmina 3 de 3" at bounding box center [528, 61] width 1057 height 1469
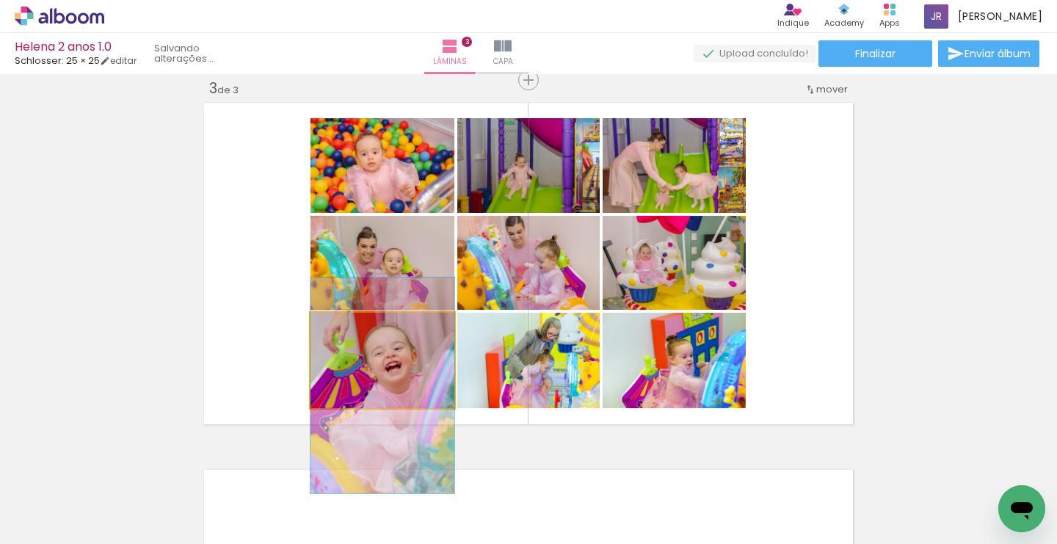
drag, startPoint x: 399, startPoint y: 363, endPoint x: 399, endPoint y: 372, distance: 8.8
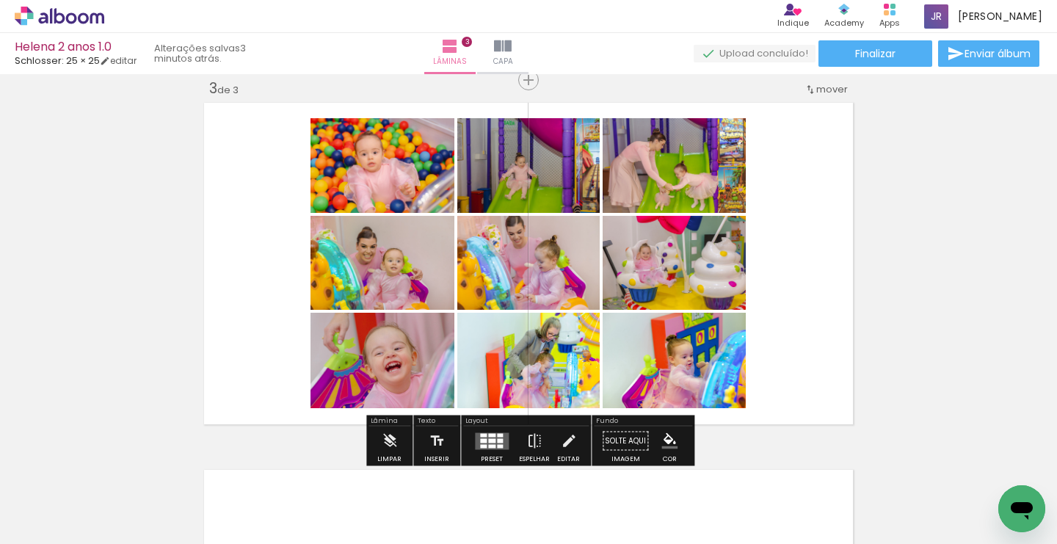
click at [135, 355] on div "Inserir lâmina 1 de 3 Inserir lâmina 2 de 3 Inserir lâmina 3 de 3" at bounding box center [528, 61] width 1057 height 1469
click at [135, 338] on div "Inserir lâmina 1 de 3 Inserir lâmina 2 de 3 Inserir lâmina 3 de 3" at bounding box center [528, 61] width 1057 height 1469
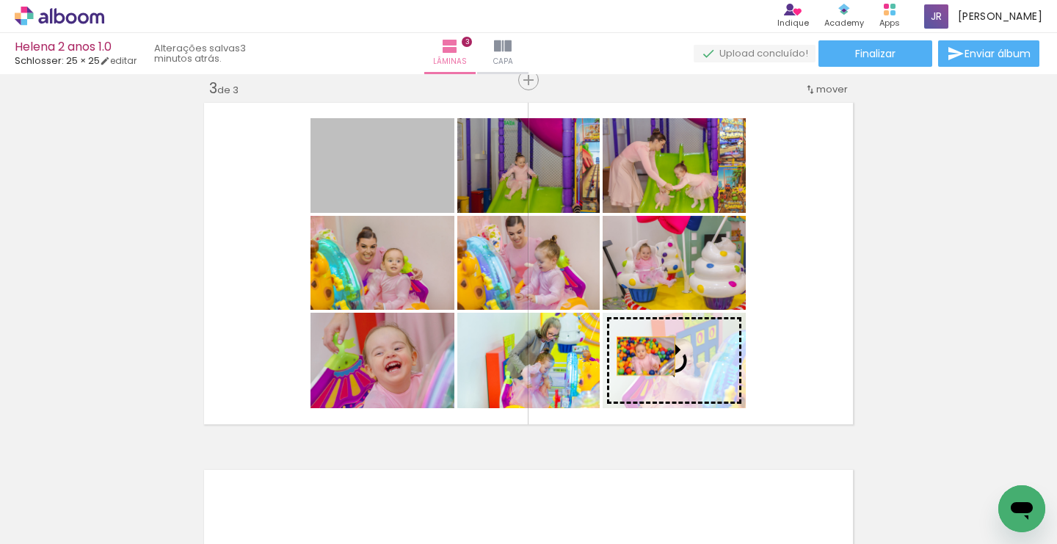
drag, startPoint x: 385, startPoint y: 183, endPoint x: 650, endPoint y: 360, distance: 318.6
click at [0, 0] on slot at bounding box center [0, 0] width 0 height 0
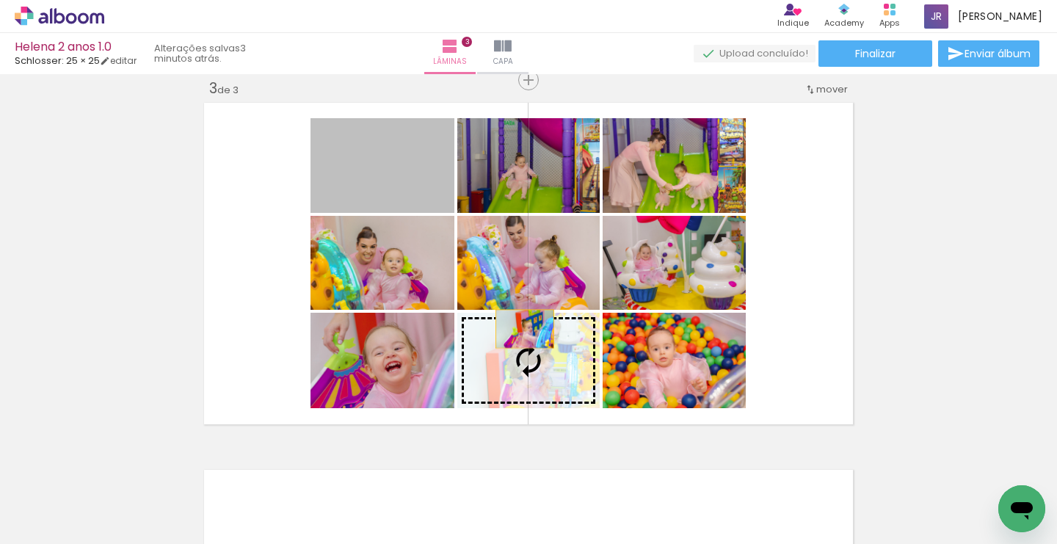
drag, startPoint x: 400, startPoint y: 170, endPoint x: 531, endPoint y: 345, distance: 218.1
click at [0, 0] on slot at bounding box center [0, 0] width 0 height 0
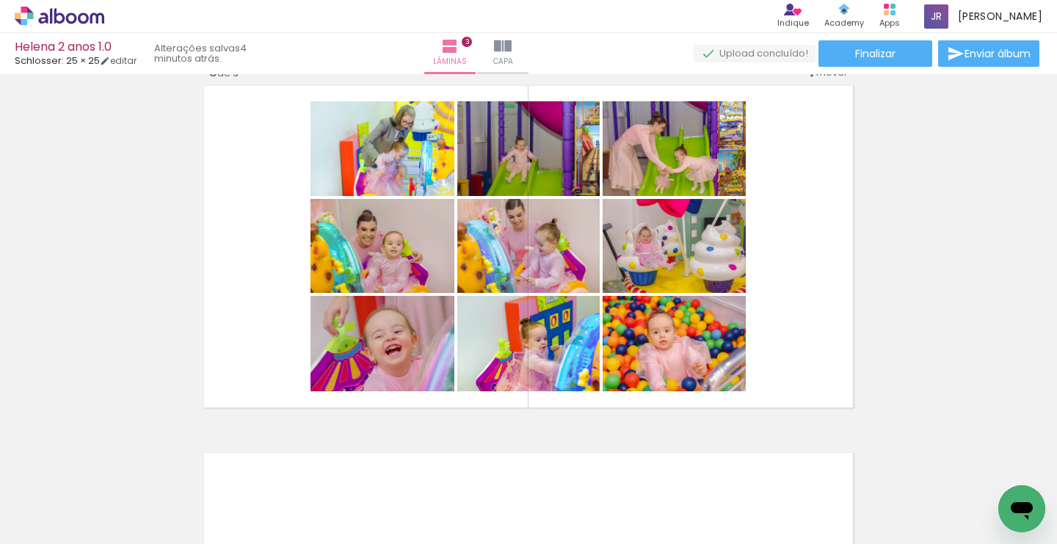
scroll to position [766, 0]
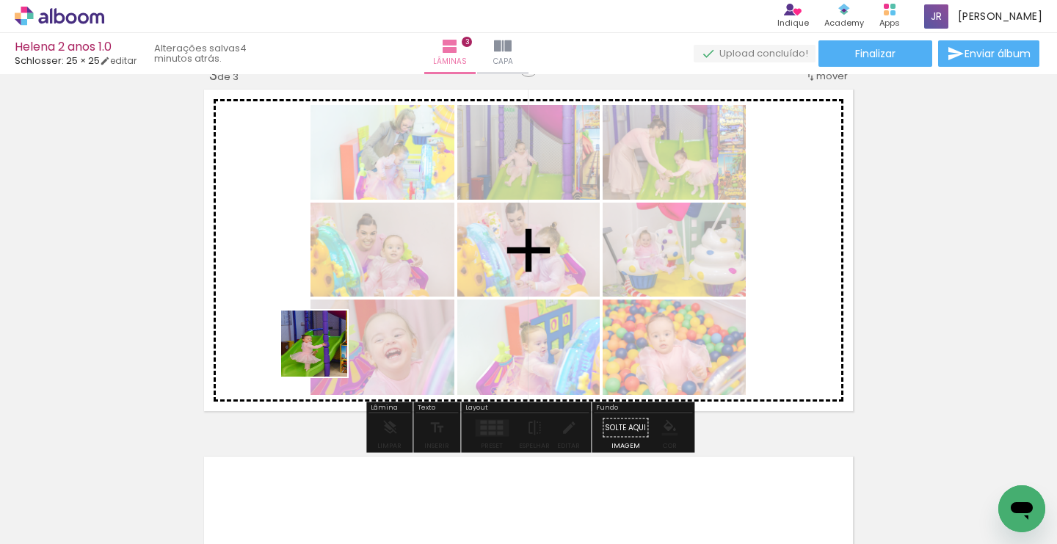
drag, startPoint x: 241, startPoint y: 504, endPoint x: 341, endPoint y: 335, distance: 196.1
click at [341, 335] on quentale-workspace at bounding box center [528, 272] width 1057 height 544
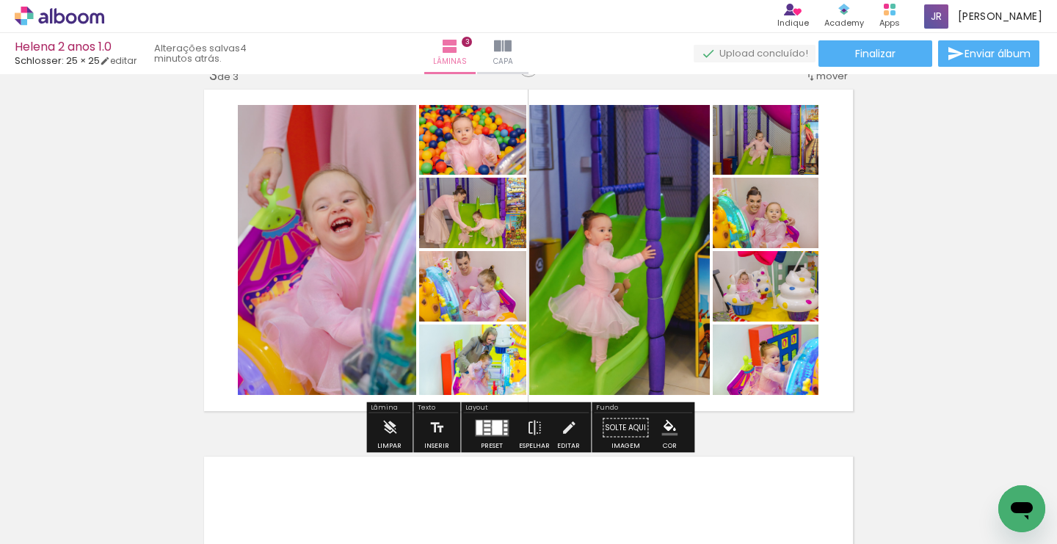
click at [492, 426] on div at bounding box center [497, 427] width 10 height 15
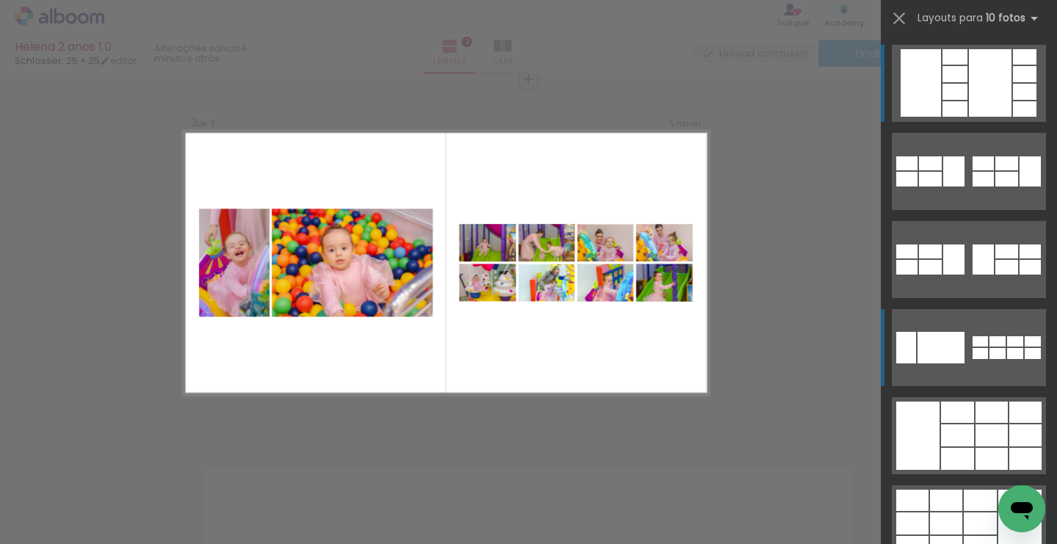
scroll to position [752, 0]
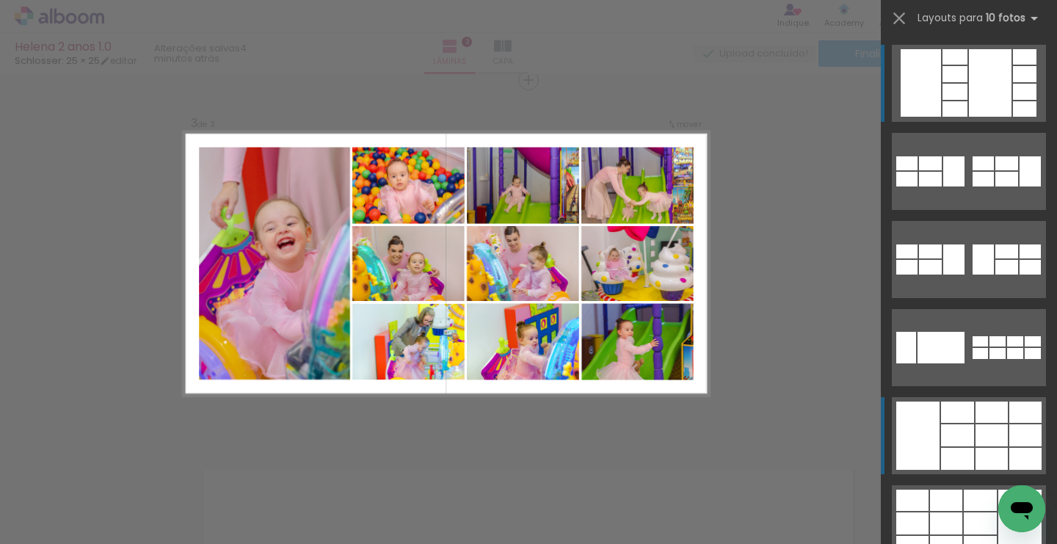
click at [949, 439] on div at bounding box center [957, 435] width 33 height 22
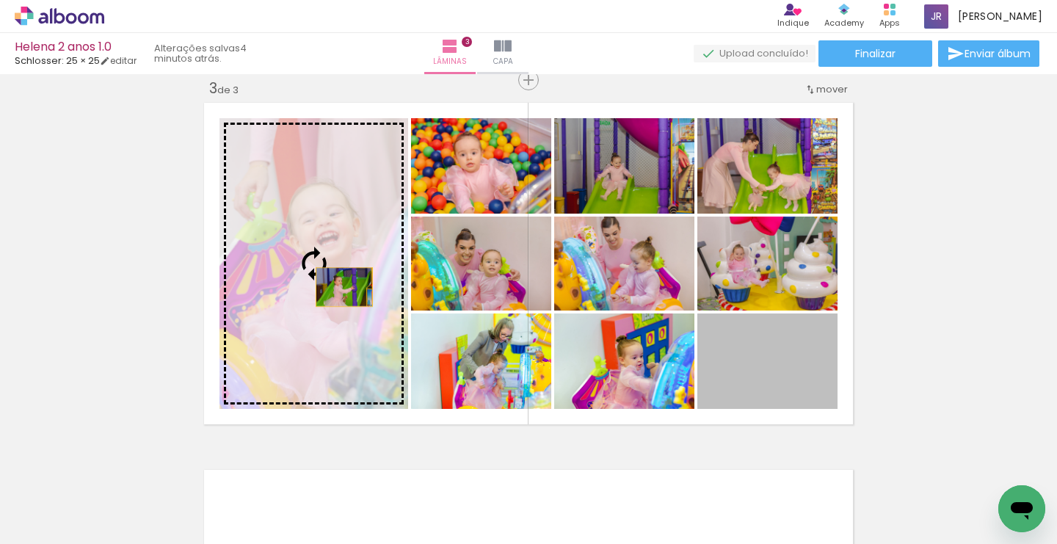
drag, startPoint x: 768, startPoint y: 383, endPoint x: 344, endPoint y: 287, distance: 435.0
click at [0, 0] on slot at bounding box center [0, 0] width 0 height 0
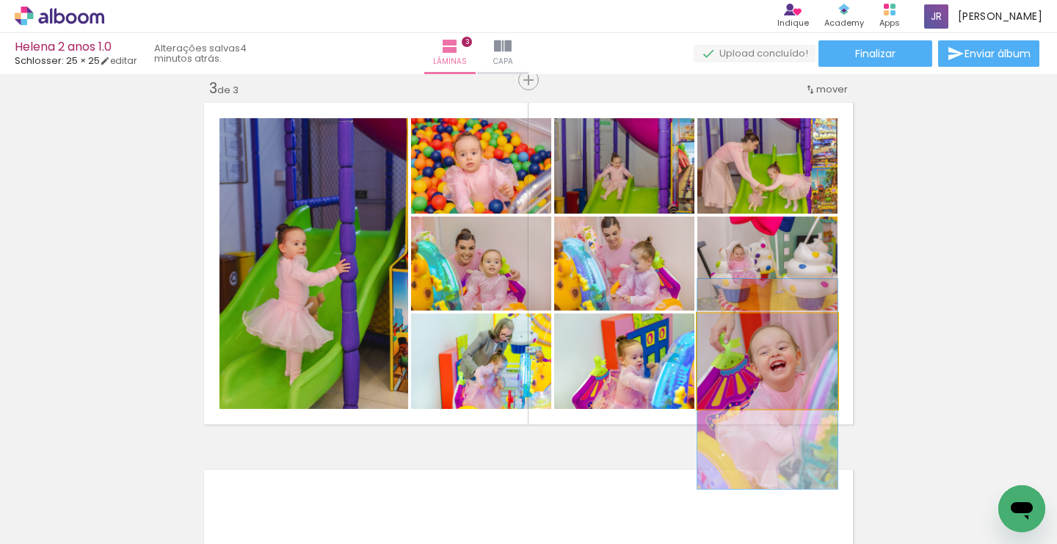
drag, startPoint x: 775, startPoint y: 376, endPoint x: 774, endPoint y: 398, distance: 22.1
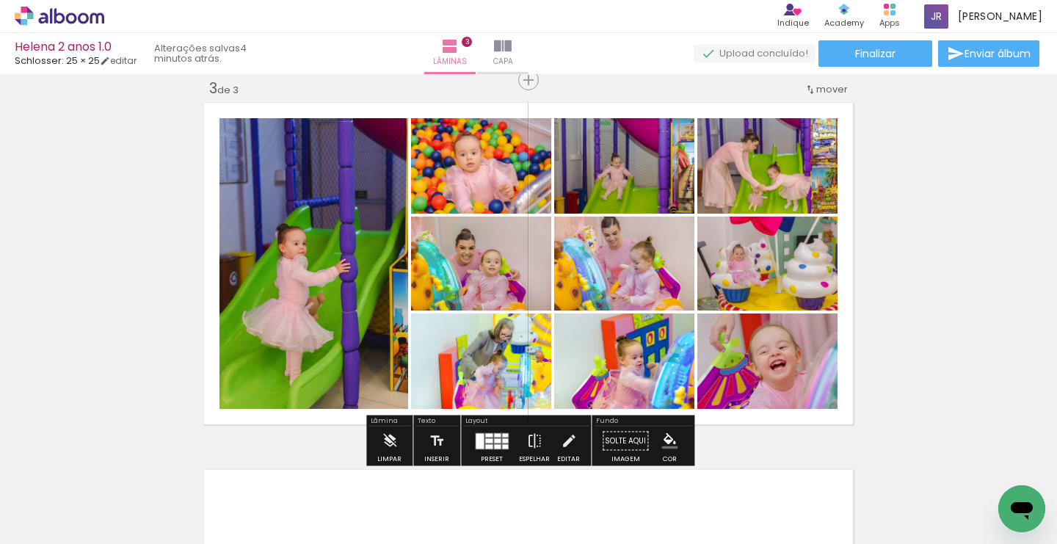
click at [942, 245] on div "Inserir lâmina 1 de 3 Inserir lâmina 2 de 3 Inserir lâmina 3 de 3" at bounding box center [528, 61] width 1057 height 1469
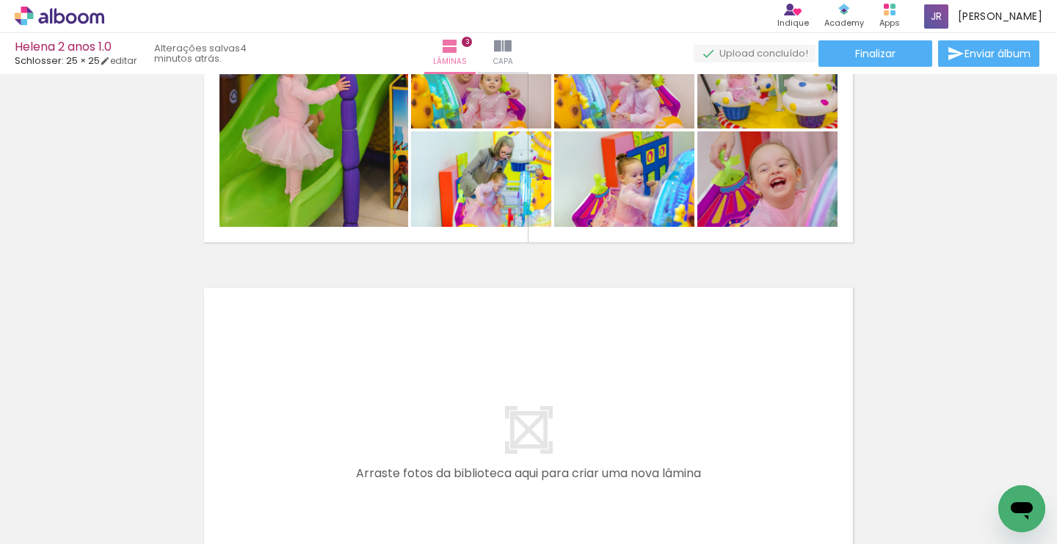
scroll to position [948, 0]
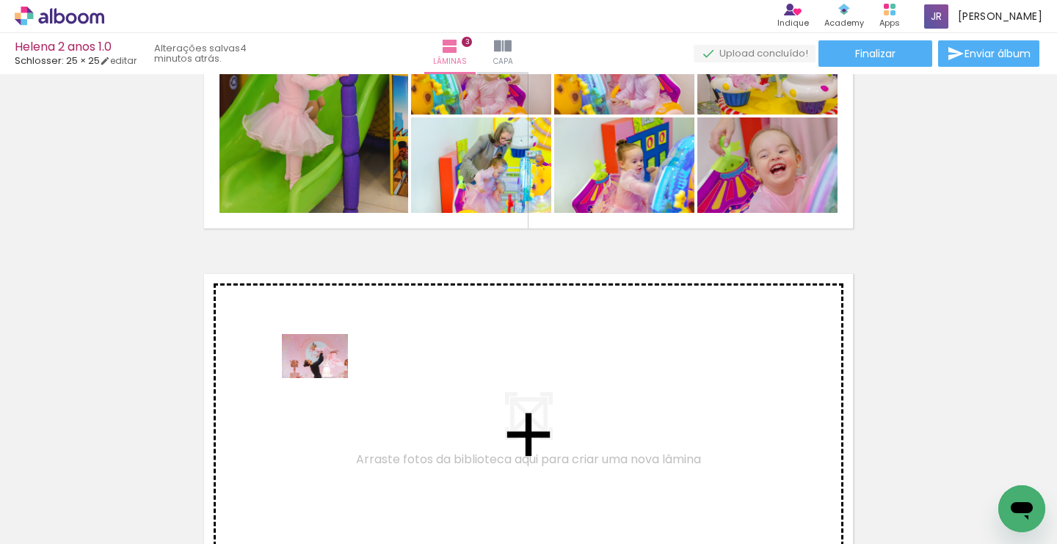
drag, startPoint x: 156, startPoint y: 507, endPoint x: 326, endPoint y: 378, distance: 213.7
click at [326, 378] on quentale-workspace at bounding box center [528, 272] width 1057 height 544
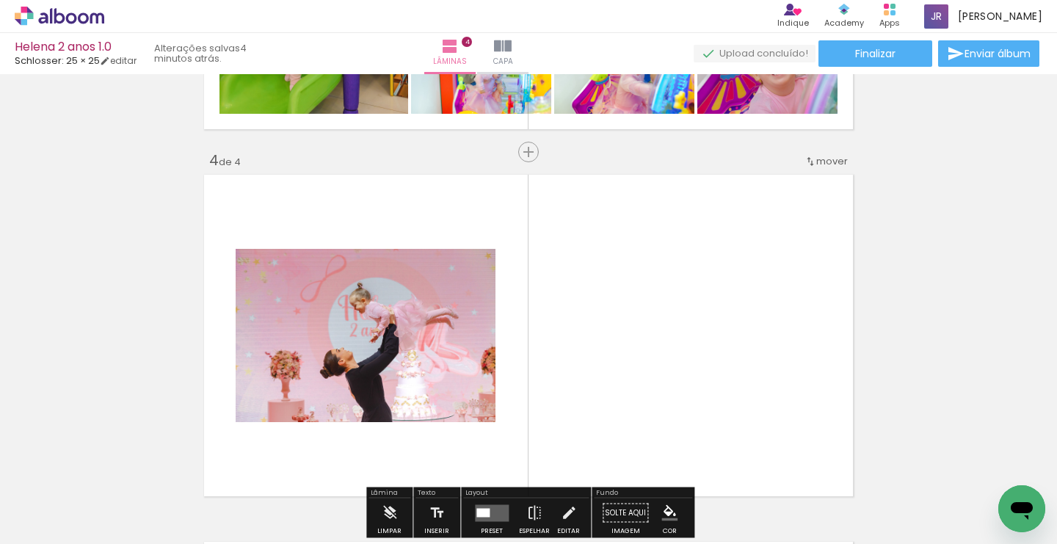
scroll to position [1119, 0]
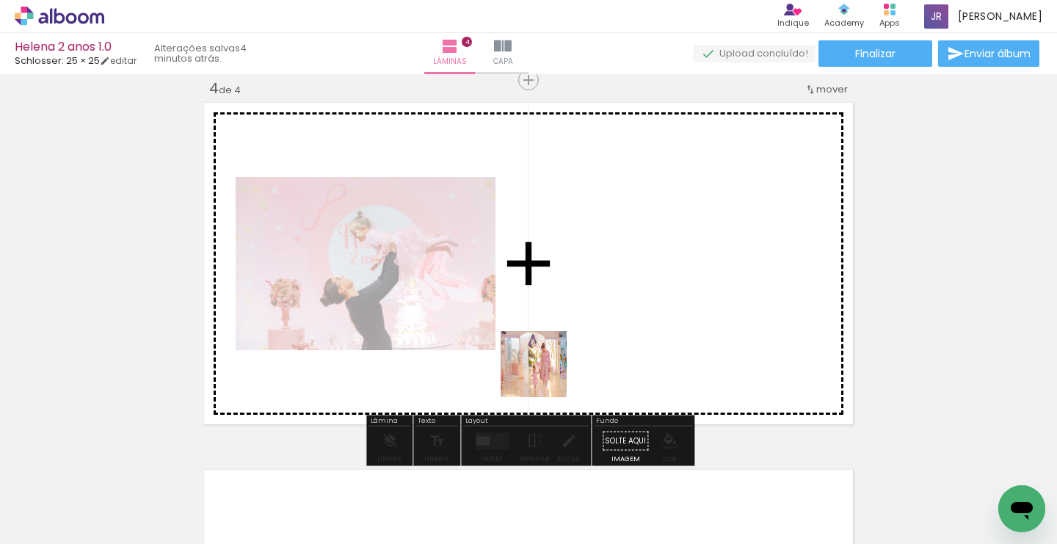
drag, startPoint x: 491, startPoint y: 505, endPoint x: 545, endPoint y: 374, distance: 142.2
click at [545, 374] on quentale-workspace at bounding box center [528, 272] width 1057 height 544
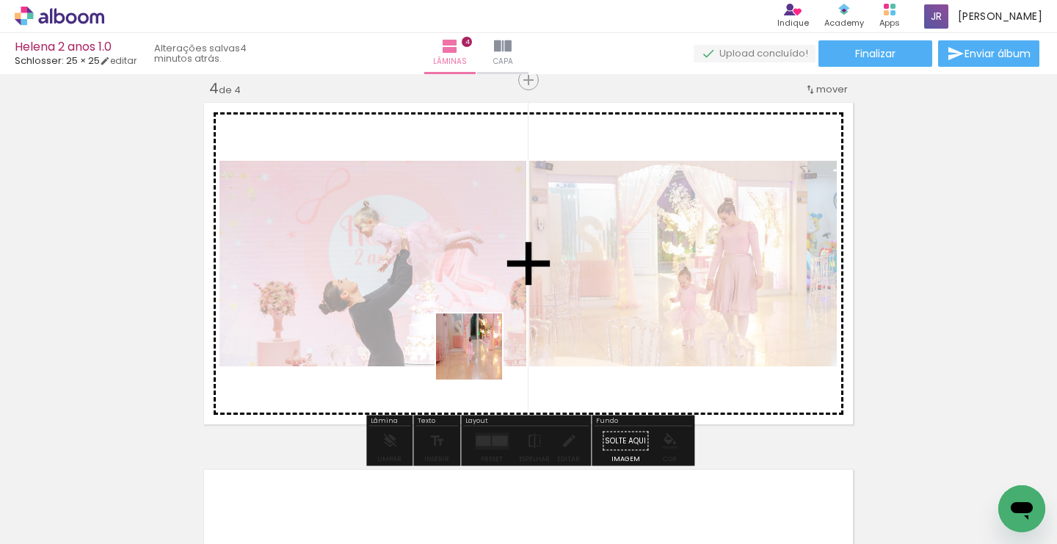
drag, startPoint x: 476, startPoint y: 507, endPoint x: 480, endPoint y: 330, distance: 176.9
click at [480, 330] on quentale-workspace at bounding box center [528, 272] width 1057 height 544
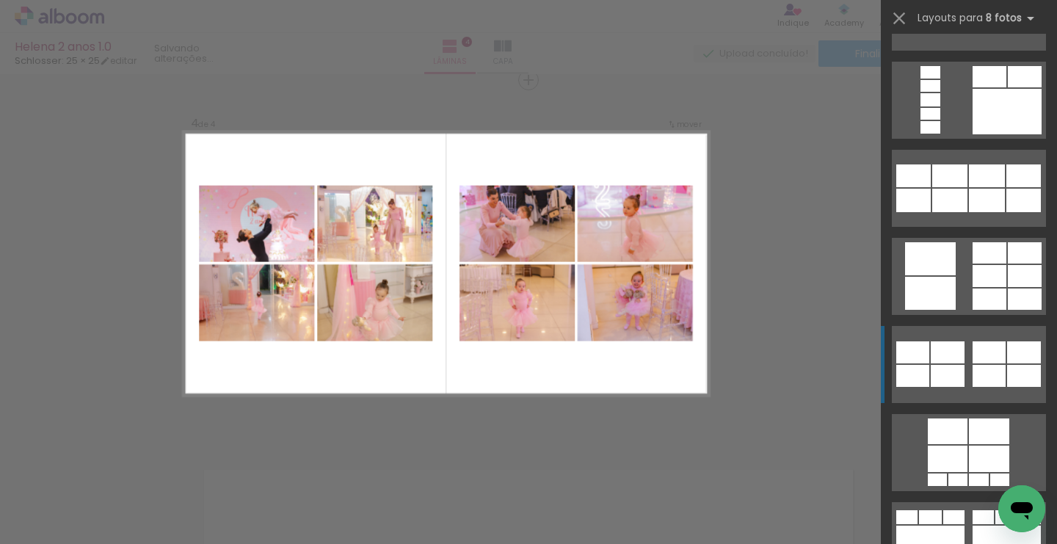
scroll to position [1400, 0]
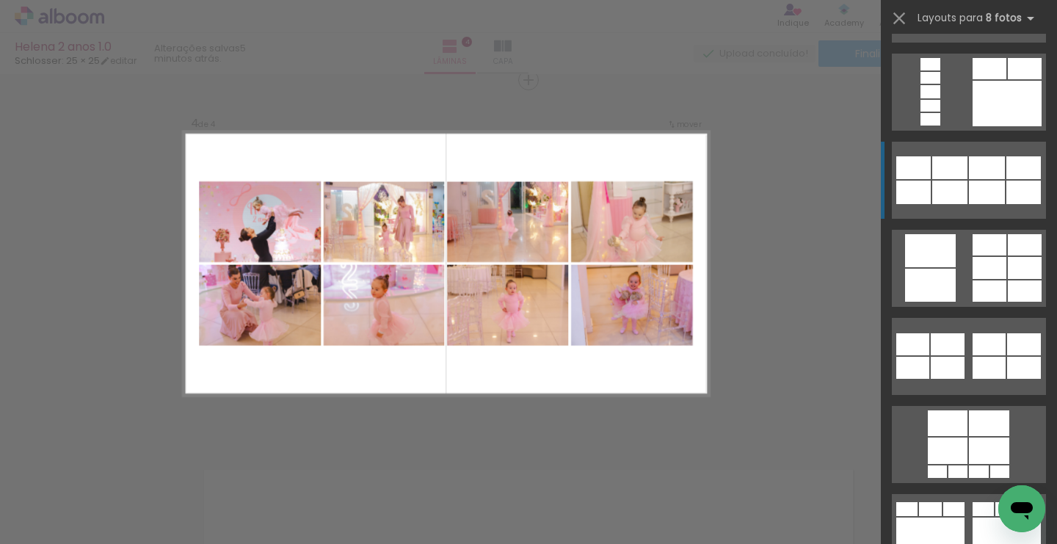
click at [958, 183] on div at bounding box center [949, 192] width 35 height 23
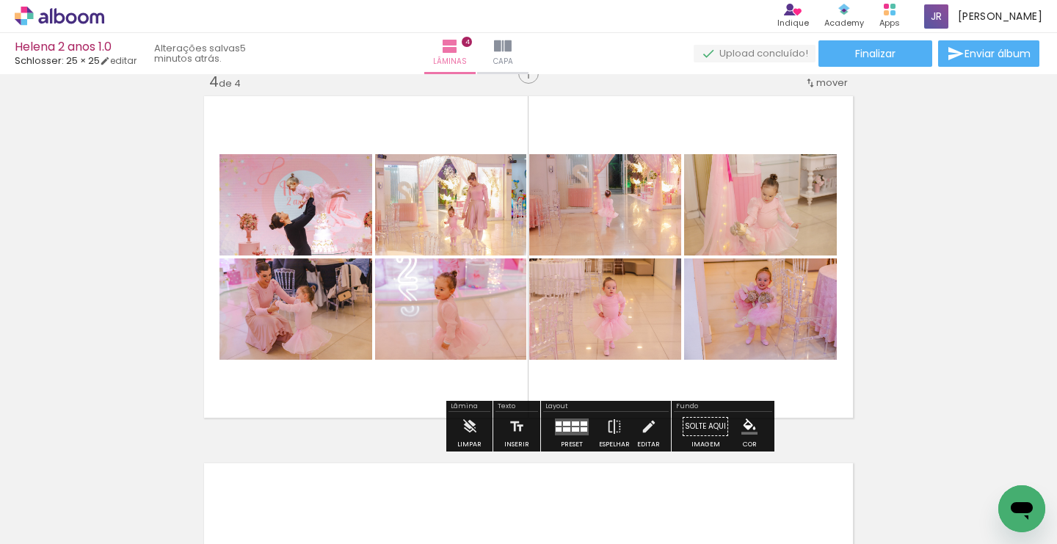
scroll to position [1144, 0]
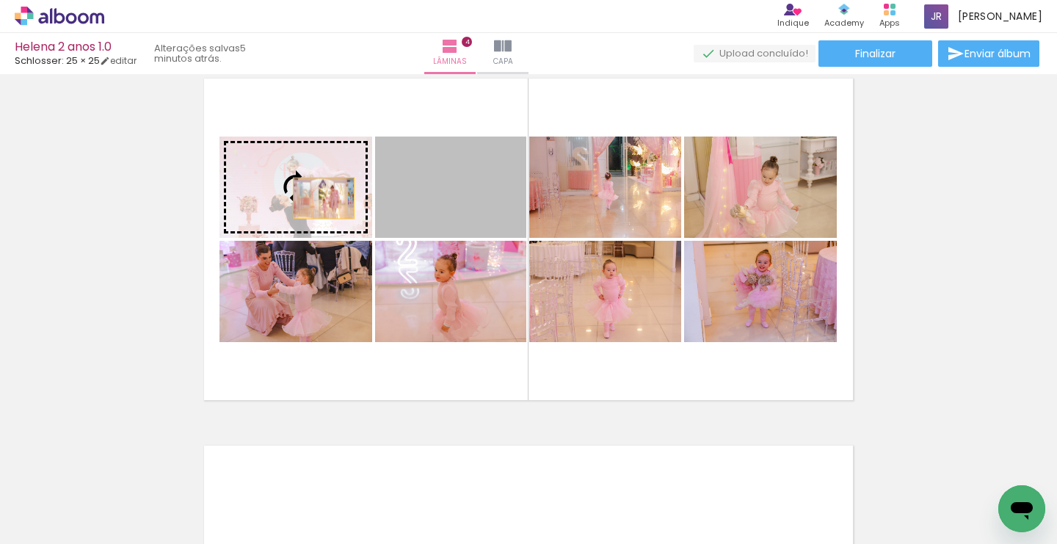
drag, startPoint x: 430, startPoint y: 209, endPoint x: 324, endPoint y: 199, distance: 106.9
click at [0, 0] on slot at bounding box center [0, 0] width 0 height 0
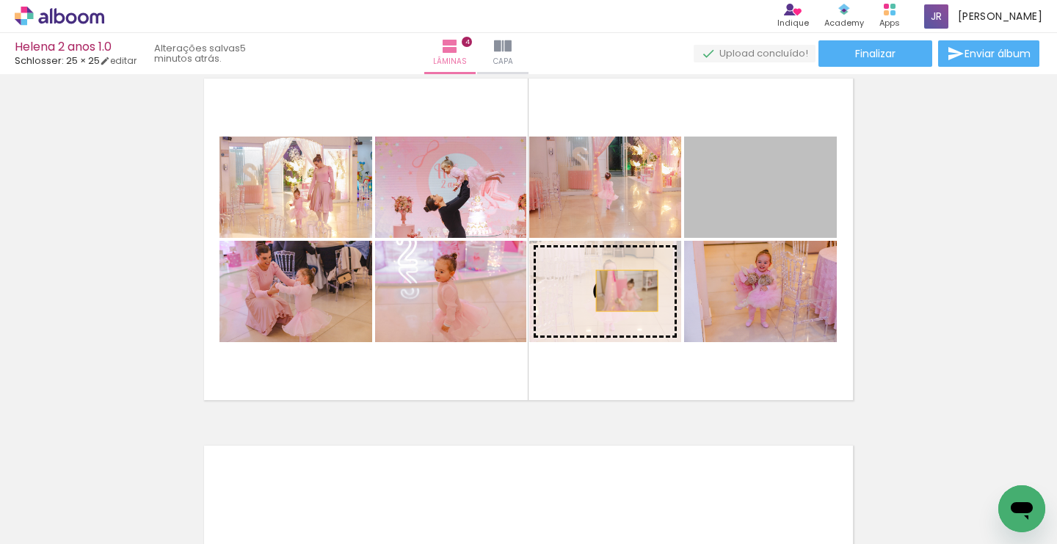
drag, startPoint x: 778, startPoint y: 206, endPoint x: 628, endPoint y: 291, distance: 172.9
click at [0, 0] on slot at bounding box center [0, 0] width 0 height 0
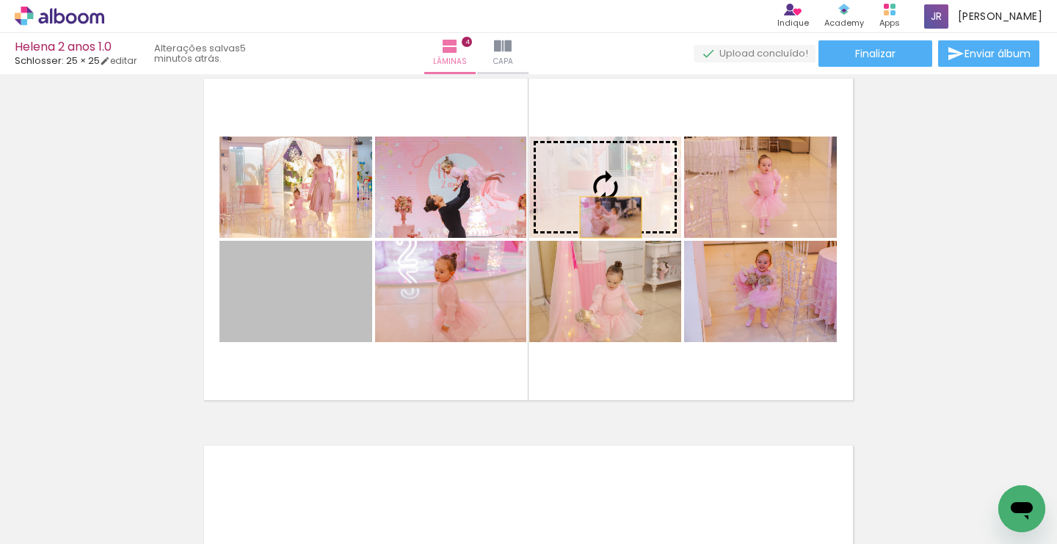
drag, startPoint x: 313, startPoint y: 310, endPoint x: 609, endPoint y: 211, distance: 312.2
click at [0, 0] on slot at bounding box center [0, 0] width 0 height 0
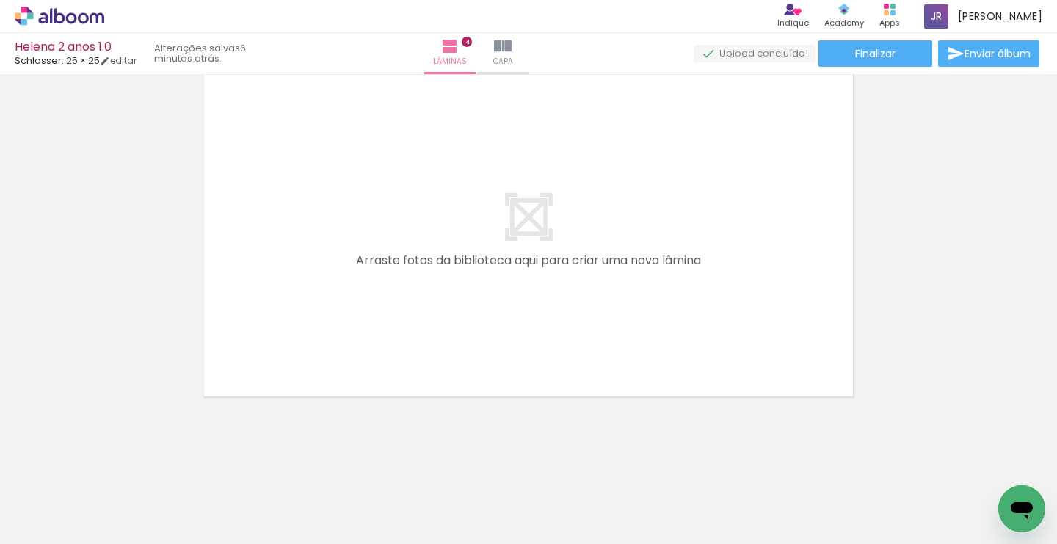
scroll to position [1514, 0]
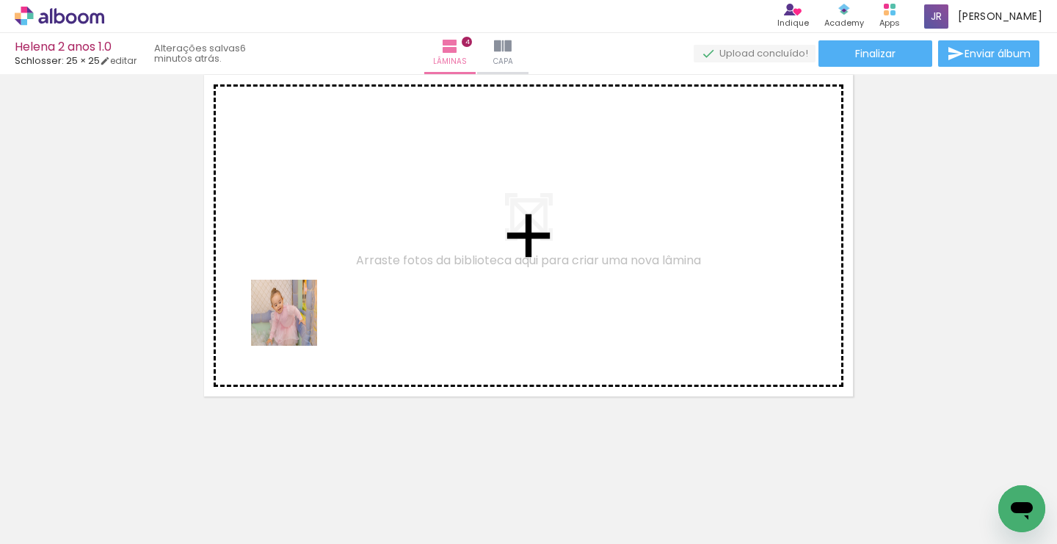
drag, startPoint x: 233, startPoint y: 506, endPoint x: 305, endPoint y: 302, distance: 216.1
click at [305, 302] on quentale-workspace at bounding box center [528, 272] width 1057 height 544
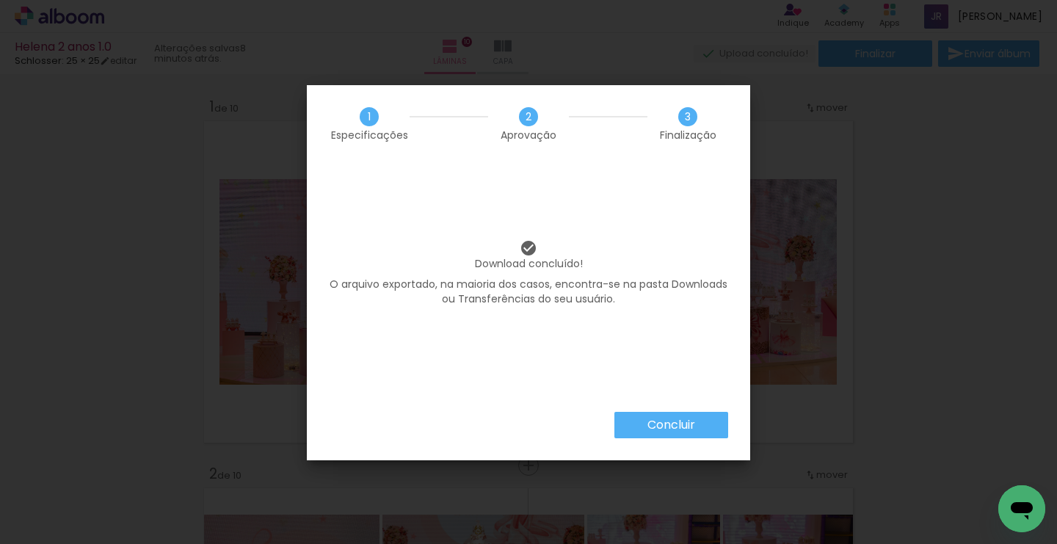
click at [0, 0] on slot "Concluir" at bounding box center [0, 0] width 0 height 0
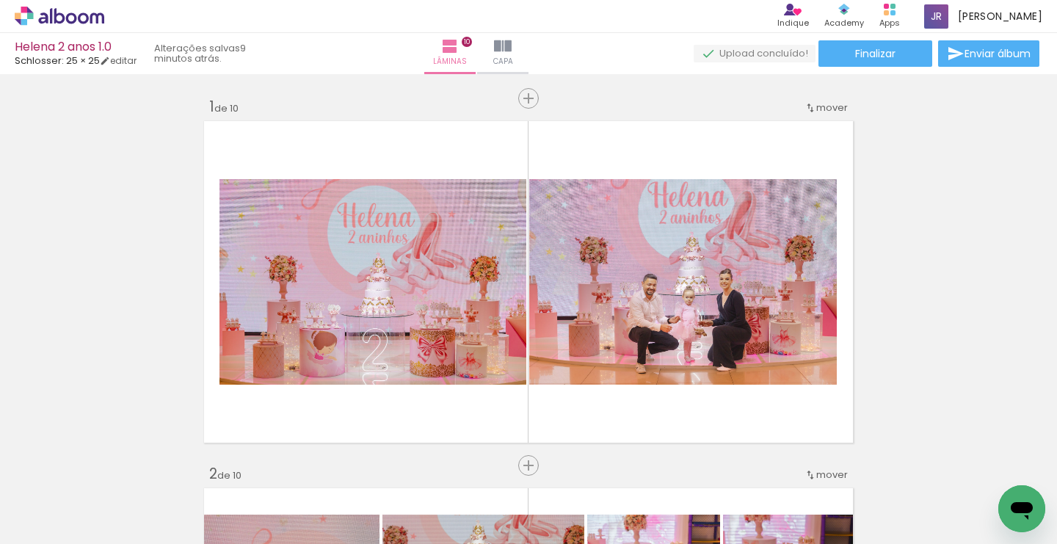
scroll to position [7653, 0]
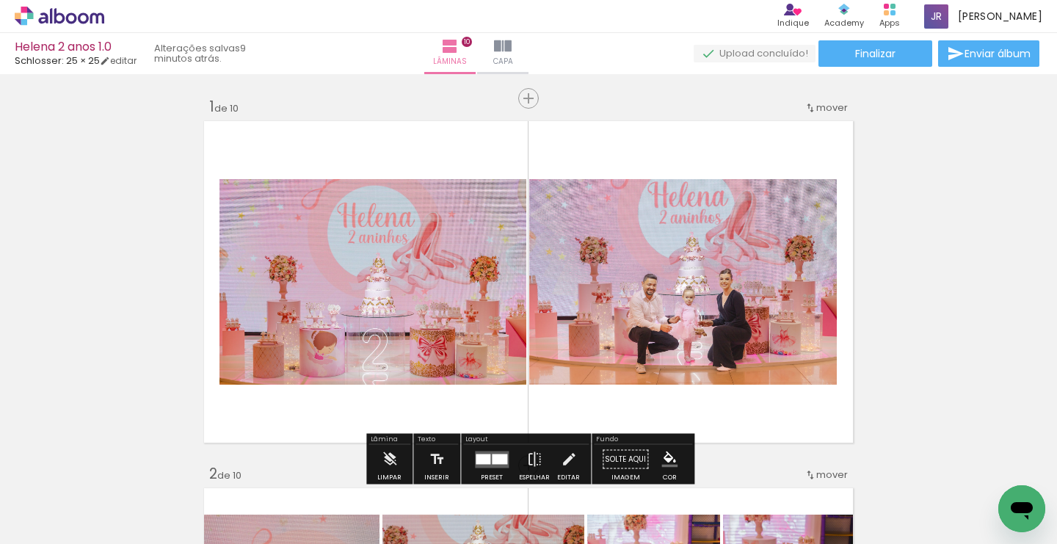
click at [62, 530] on span "Adicionar Fotos" at bounding box center [52, 536] width 44 height 16
click at [0, 0] on input "file" at bounding box center [0, 0] width 0 height 0
click at [479, 45] on iron-icon at bounding box center [471, 46] width 18 height 18
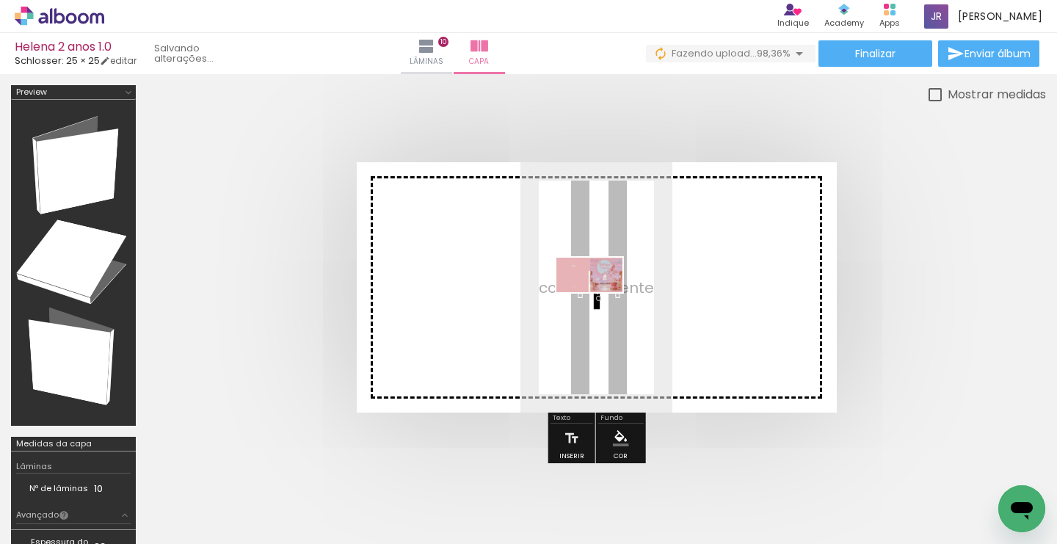
drag, startPoint x: 169, startPoint y: 495, endPoint x: 598, endPoint y: 303, distance: 470.2
click at [599, 303] on quentale-workspace at bounding box center [528, 272] width 1057 height 544
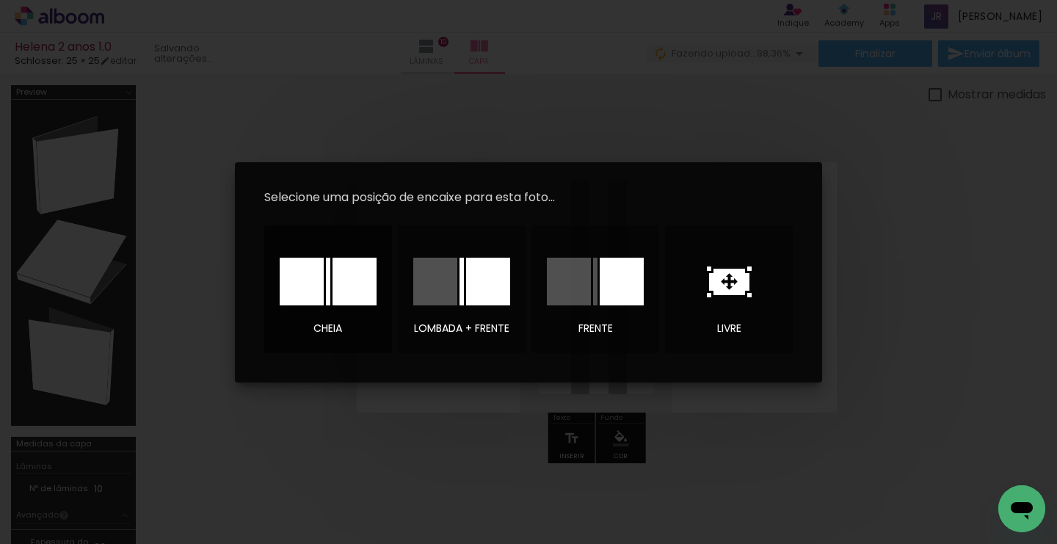
click at [351, 275] on div at bounding box center [354, 282] width 44 height 48
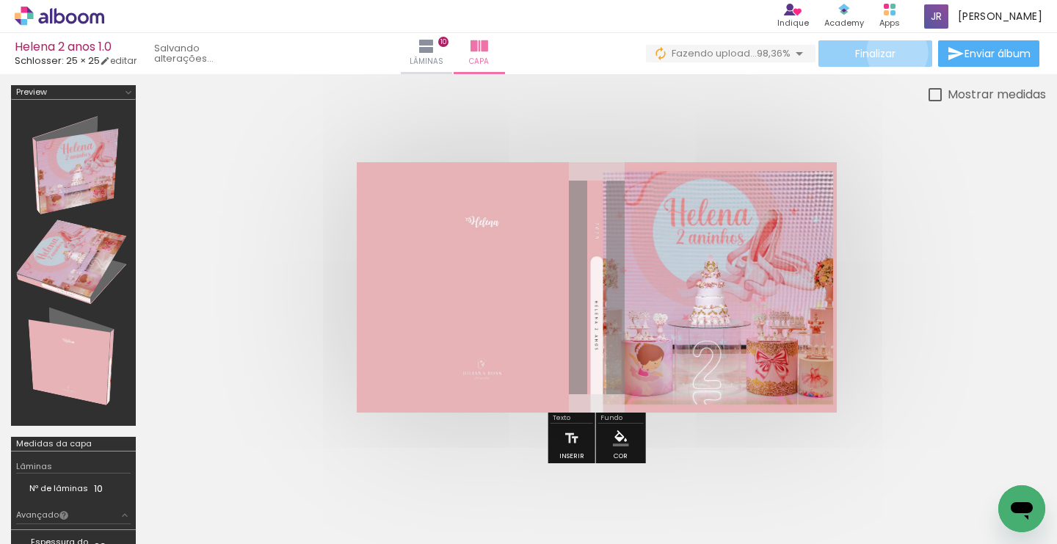
click at [892, 52] on paper-button "Finalizar" at bounding box center [875, 53] width 114 height 26
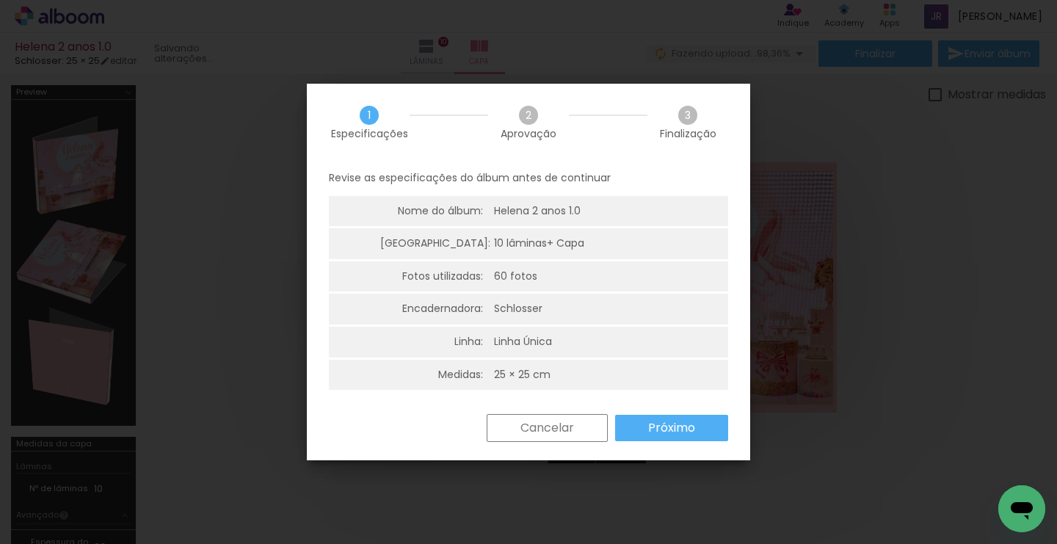
click at [0, 0] on slot "Próximo" at bounding box center [0, 0] width 0 height 0
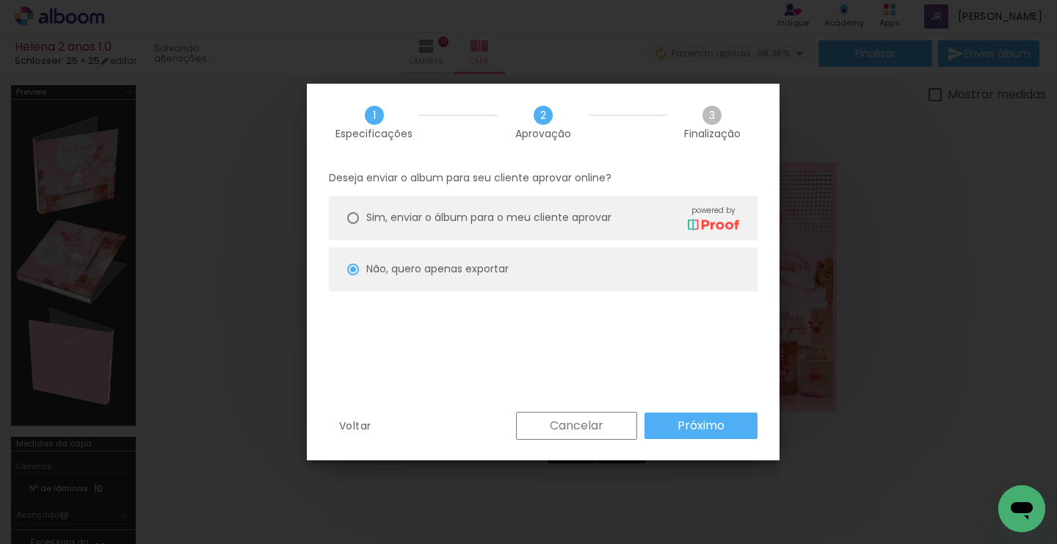
click at [611, 222] on span "Sim, enviar o álbum para o meu cliente aprovar" at bounding box center [488, 217] width 245 height 15
type paper-radio-button "on"
click at [0, 0] on slot "Próximo" at bounding box center [0, 0] width 0 height 0
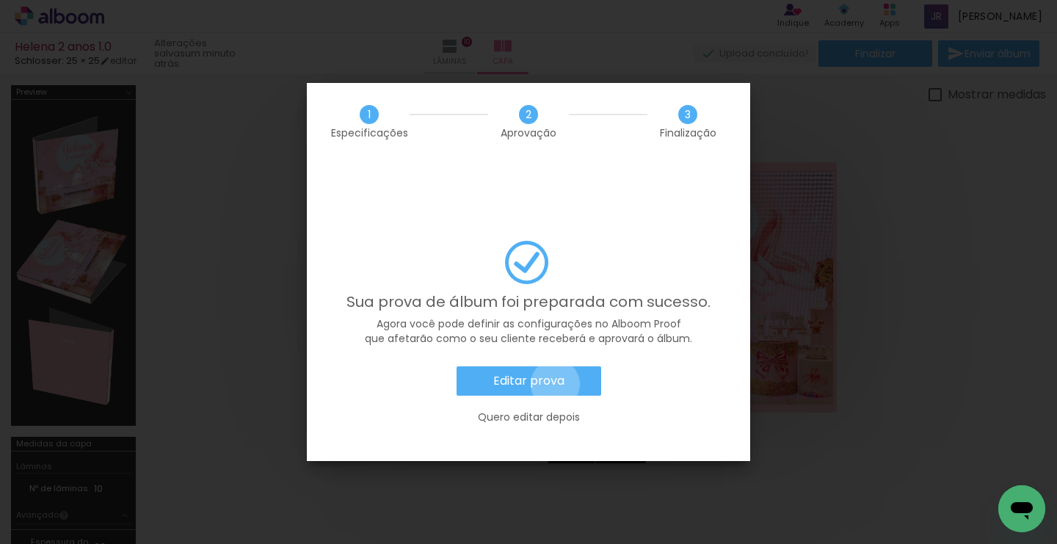
click at [0, 0] on slot "Editar prova" at bounding box center [0, 0] width 0 height 0
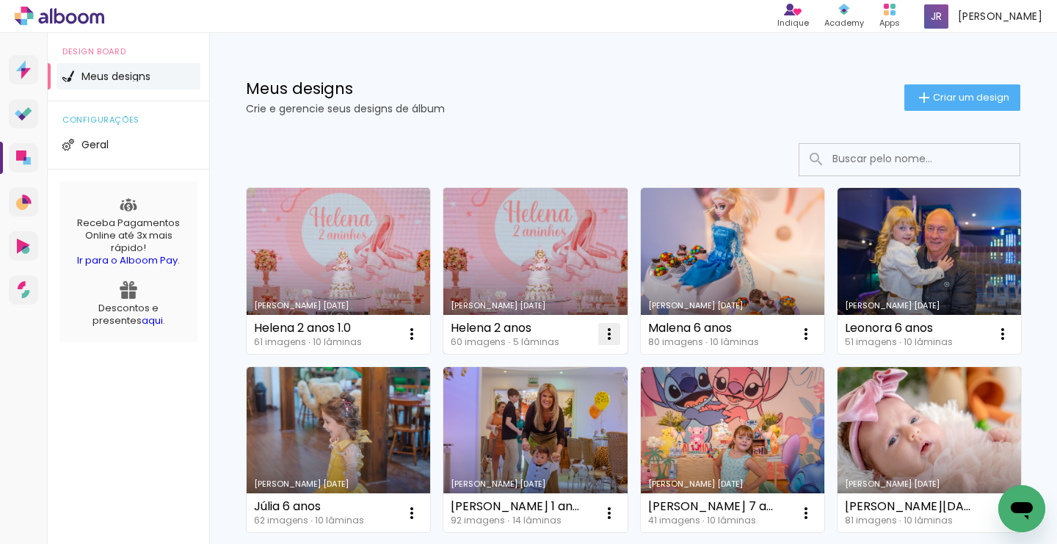
click at [609, 334] on iron-icon at bounding box center [609, 334] width 18 height 18
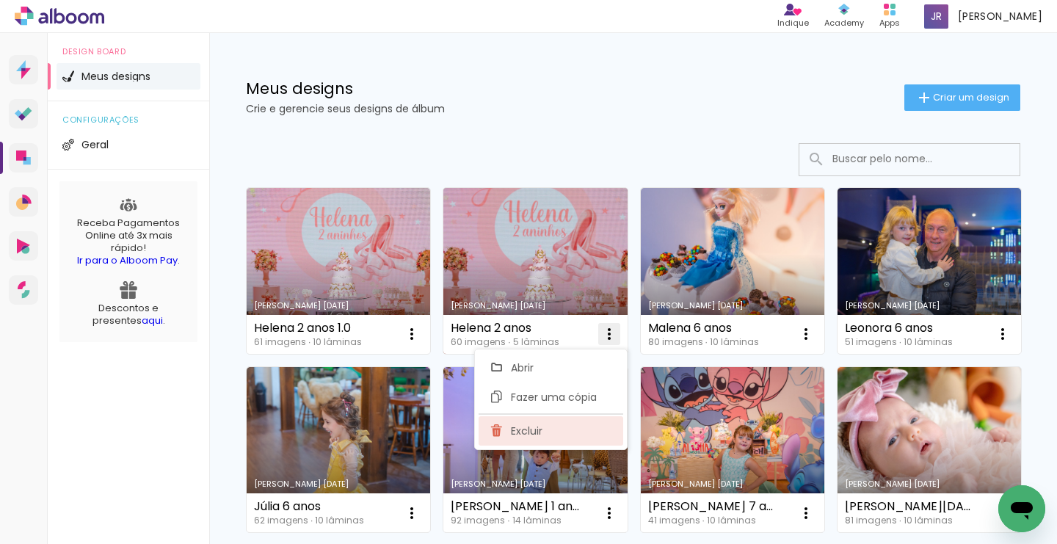
click at [521, 434] on span "Excluir" at bounding box center [527, 431] width 32 height 10
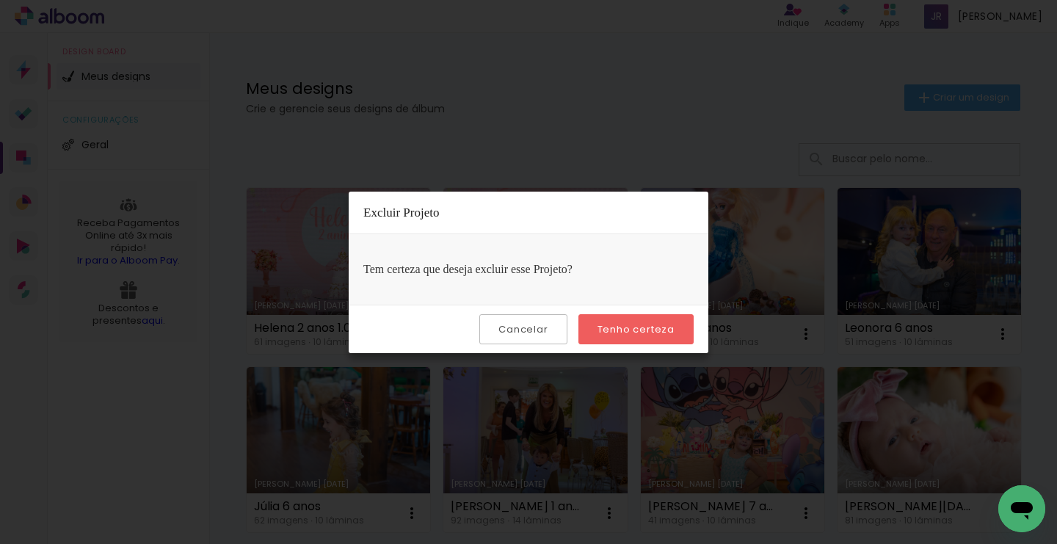
click at [0, 0] on slot "Tenho certeza" at bounding box center [0, 0] width 0 height 0
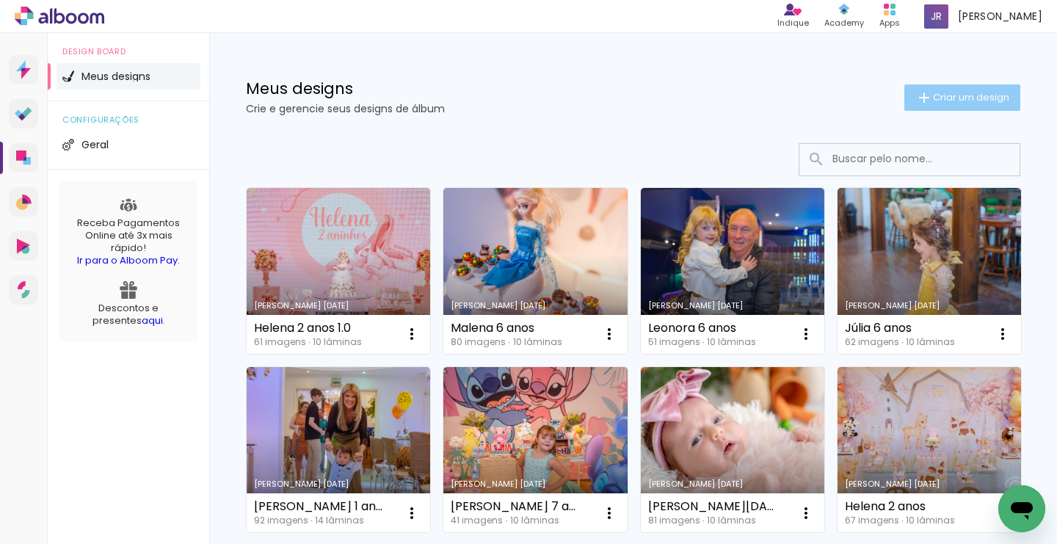
click at [955, 101] on span "Criar um design" at bounding box center [971, 97] width 76 height 10
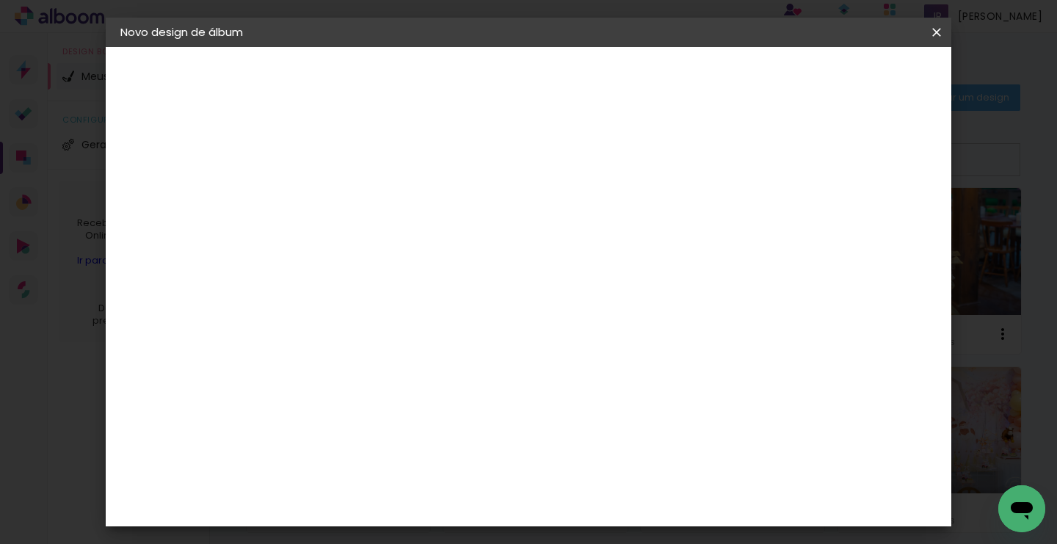
click at [360, 197] on input at bounding box center [360, 197] width 0 height 23
type input "Lenise gestante"
type paper-input "Lenise gestante"
click at [0, 0] on slot "Avançar" at bounding box center [0, 0] width 0 height 0
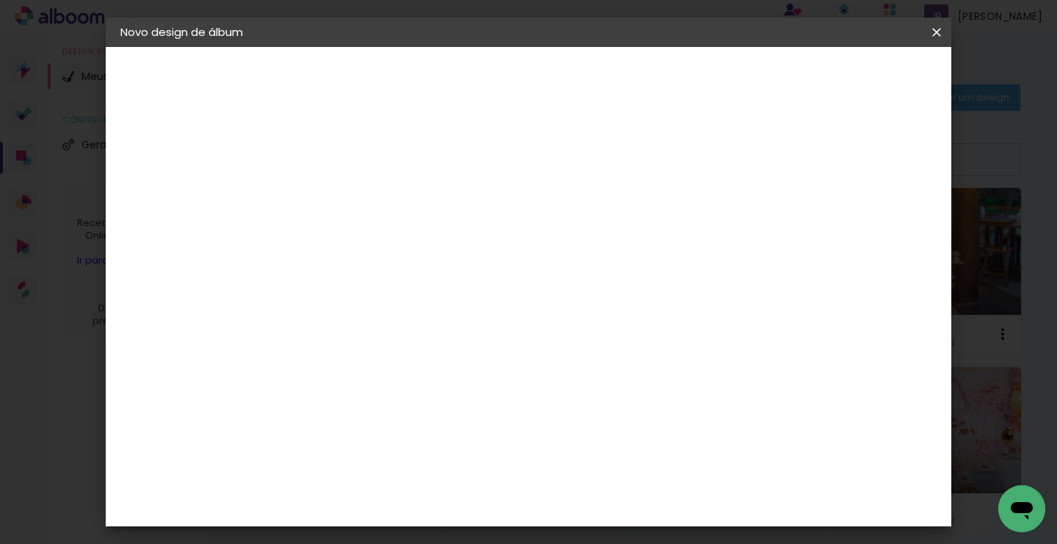
click at [0, 0] on slot "Avançar" at bounding box center [0, 0] width 0 height 0
click at [459, 489] on span "20 × 20" at bounding box center [425, 508] width 68 height 39
click at [0, 0] on slot "Avançar" at bounding box center [0, 0] width 0 height 0
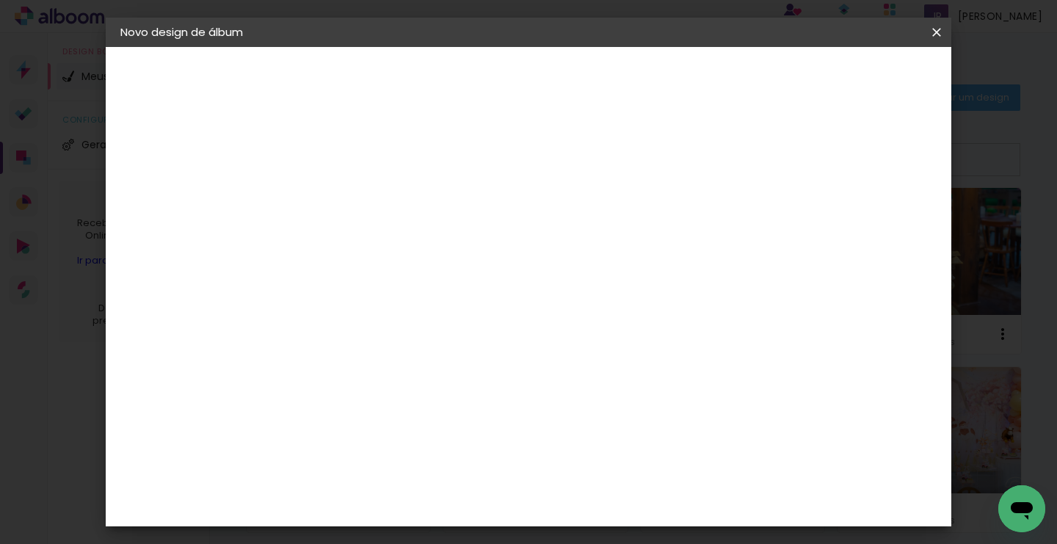
click at [778, 73] on span "Iniciar design" at bounding box center [744, 78] width 67 height 10
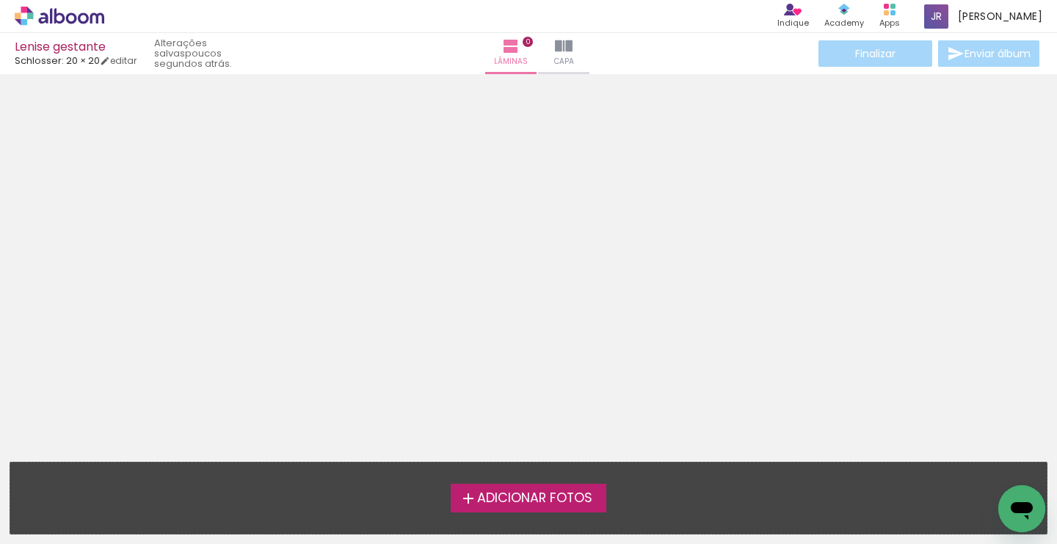
click at [513, 495] on span "Adicionar Fotos" at bounding box center [534, 498] width 115 height 13
click at [0, 0] on input "file" at bounding box center [0, 0] width 0 height 0
click at [513, 501] on span "Adicionar Fotos" at bounding box center [534, 498] width 115 height 13
click at [0, 0] on input "file" at bounding box center [0, 0] width 0 height 0
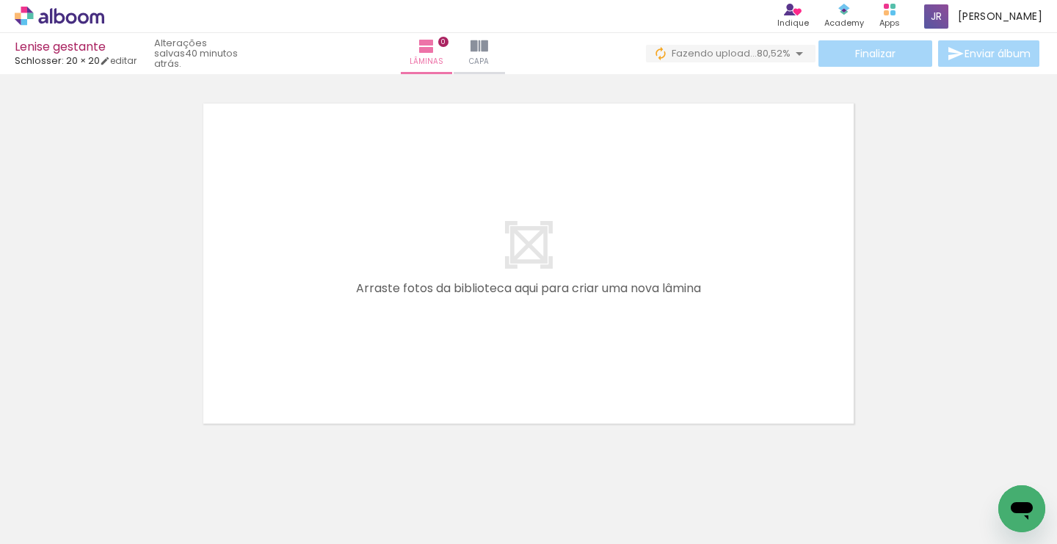
scroll to position [0, 2851]
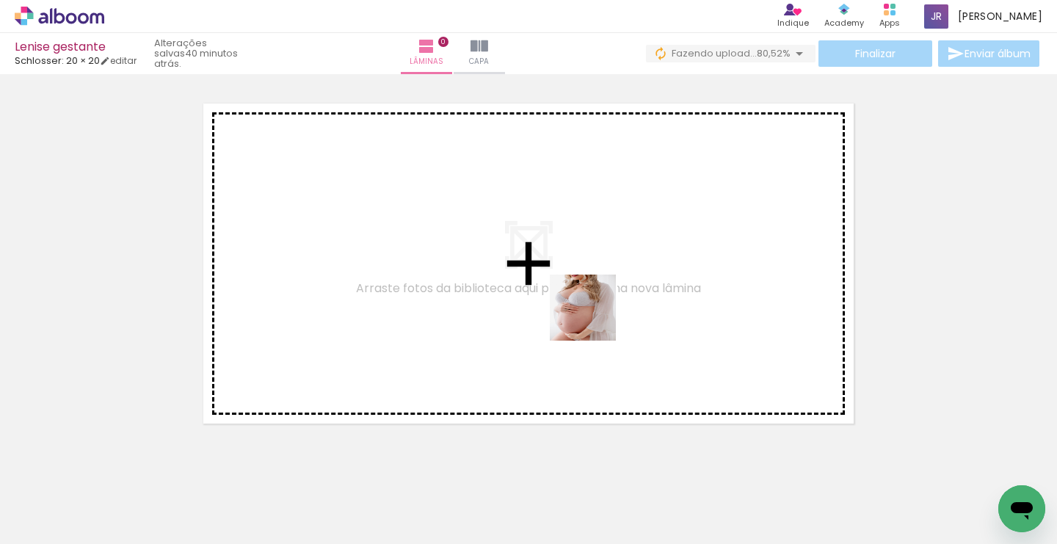
drag, startPoint x: 832, startPoint y: 500, endPoint x: 504, endPoint y: 262, distance: 405.2
click at [504, 262] on quentale-workspace at bounding box center [528, 272] width 1057 height 544
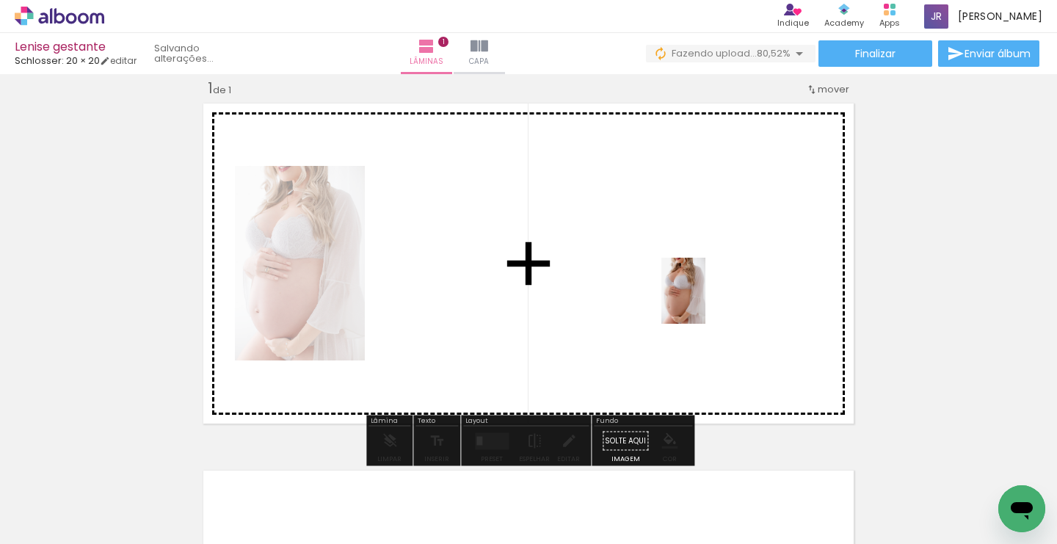
drag, startPoint x: 909, startPoint y: 498, endPoint x: 675, endPoint y: 266, distance: 329.0
click at [675, 266] on quentale-workspace at bounding box center [528, 272] width 1057 height 544
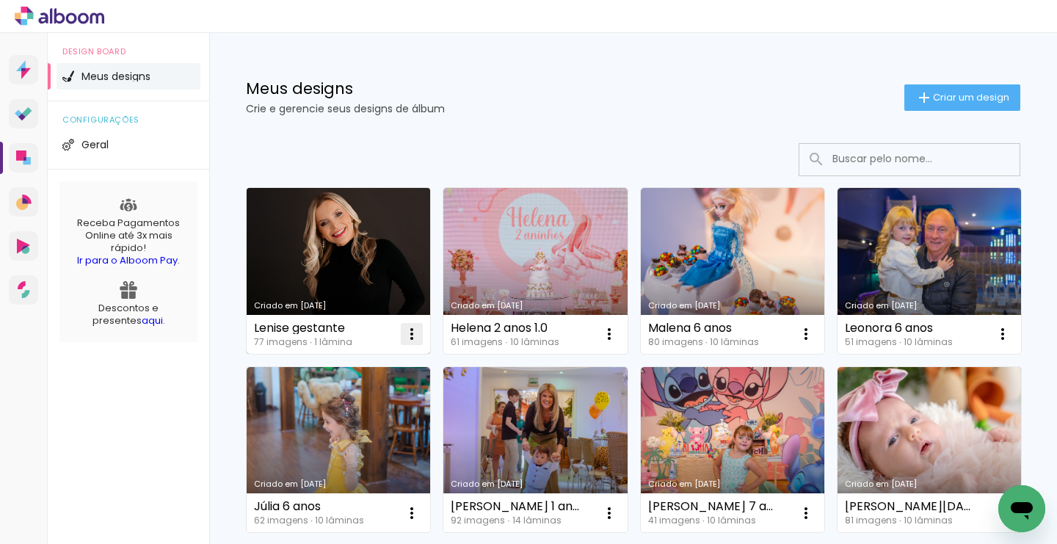
click at [412, 335] on iron-icon at bounding box center [412, 334] width 18 height 18
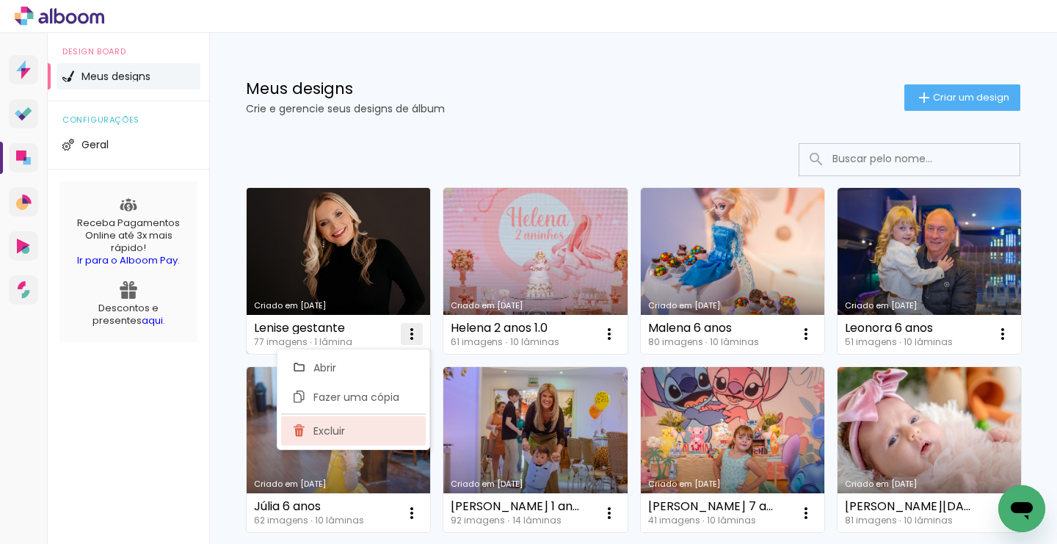
click at [360, 429] on paper-item "Excluir" at bounding box center [353, 430] width 145 height 29
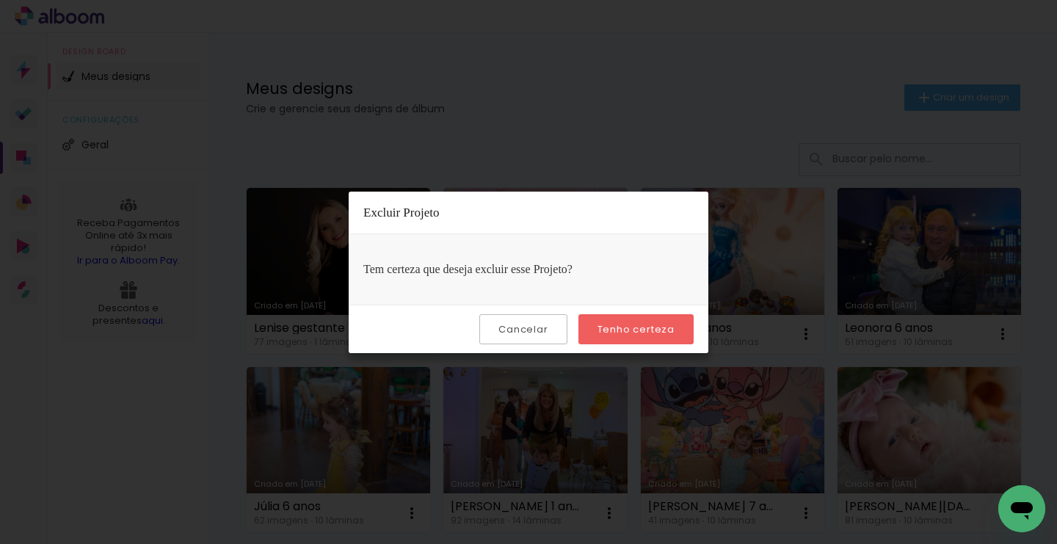
click at [0, 0] on slot "Tenho certeza" at bounding box center [0, 0] width 0 height 0
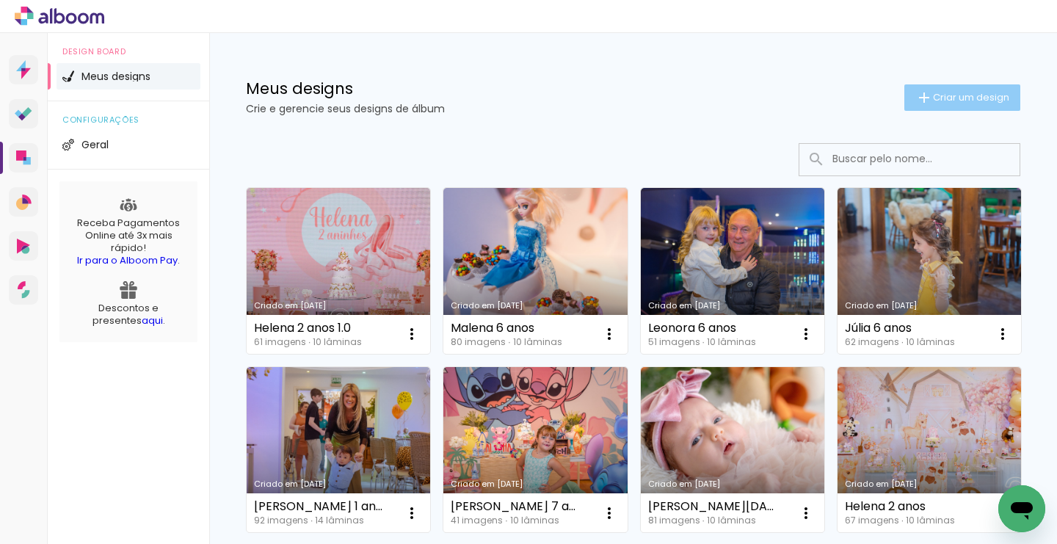
click at [944, 95] on span "Criar um design" at bounding box center [971, 97] width 76 height 10
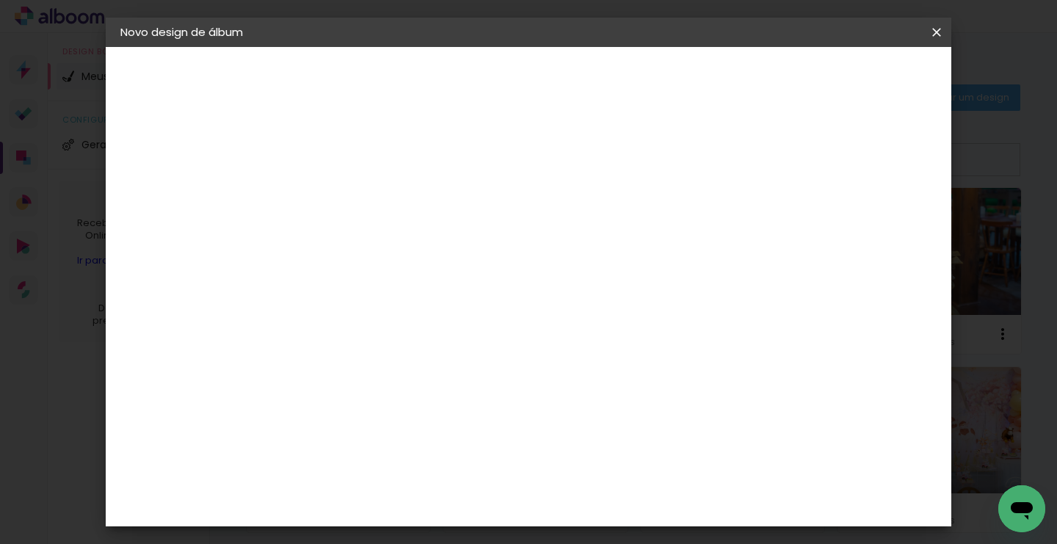
click at [360, 201] on input at bounding box center [360, 197] width 0 height 23
type input "Lenise gestante"
type paper-input "Lenise gestante"
click at [0, 0] on slot "Avançar" at bounding box center [0, 0] width 0 height 0
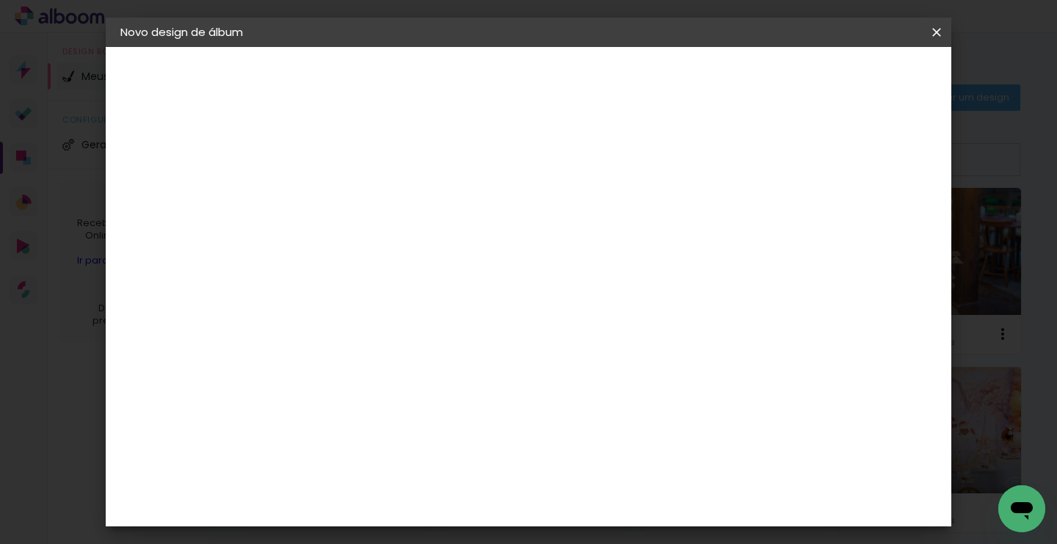
click at [407, 539] on div "Schlosser" at bounding box center [379, 545] width 56 height 12
click at [0, 0] on slot "Avançar" at bounding box center [0, 0] width 0 height 0
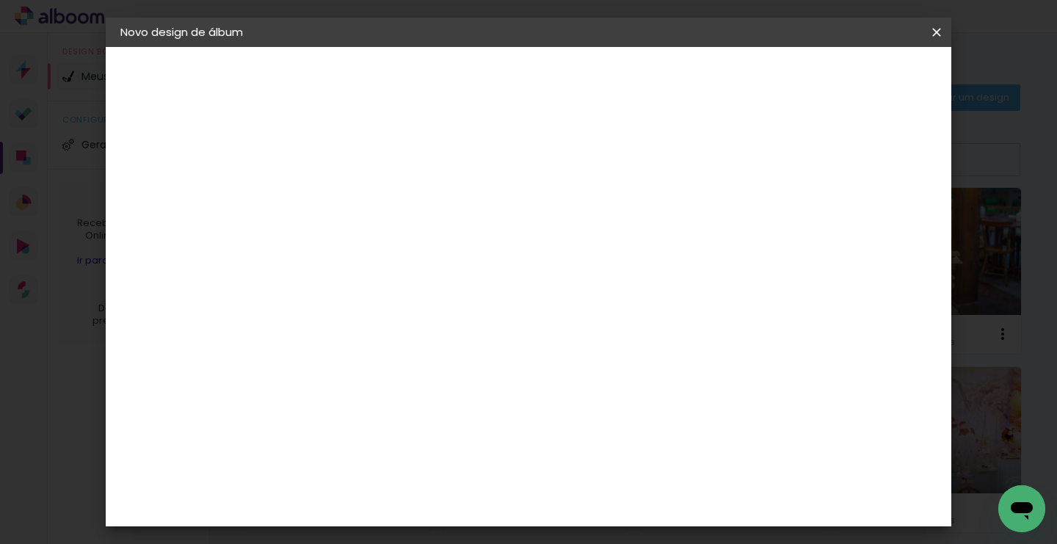
click at [778, 74] on span "Iniciar design" at bounding box center [744, 78] width 67 height 10
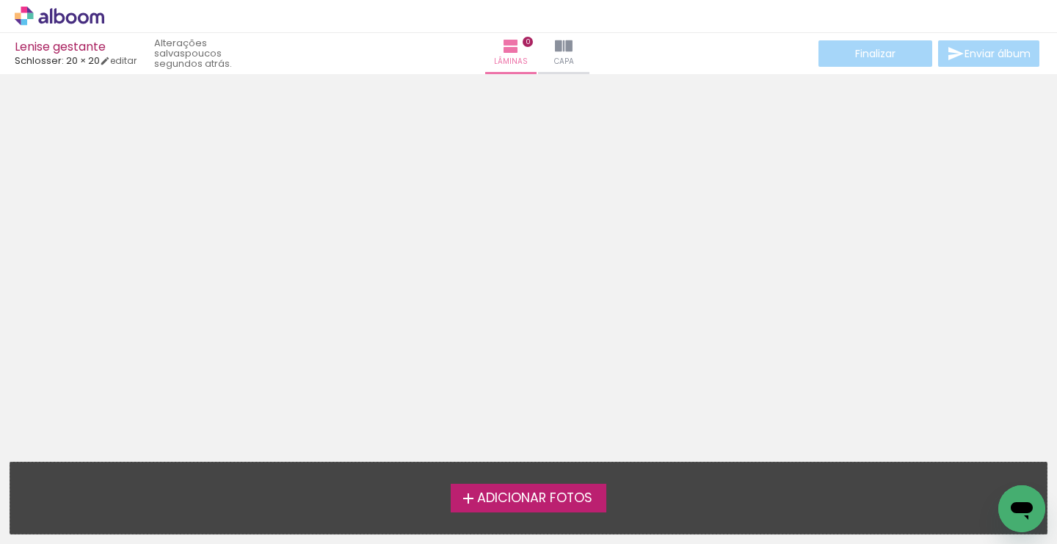
click at [526, 498] on span "Adicionar Fotos" at bounding box center [534, 498] width 115 height 13
click at [0, 0] on input "file" at bounding box center [0, 0] width 0 height 0
